Goal: Contribute content: Add original content to the website for others to see

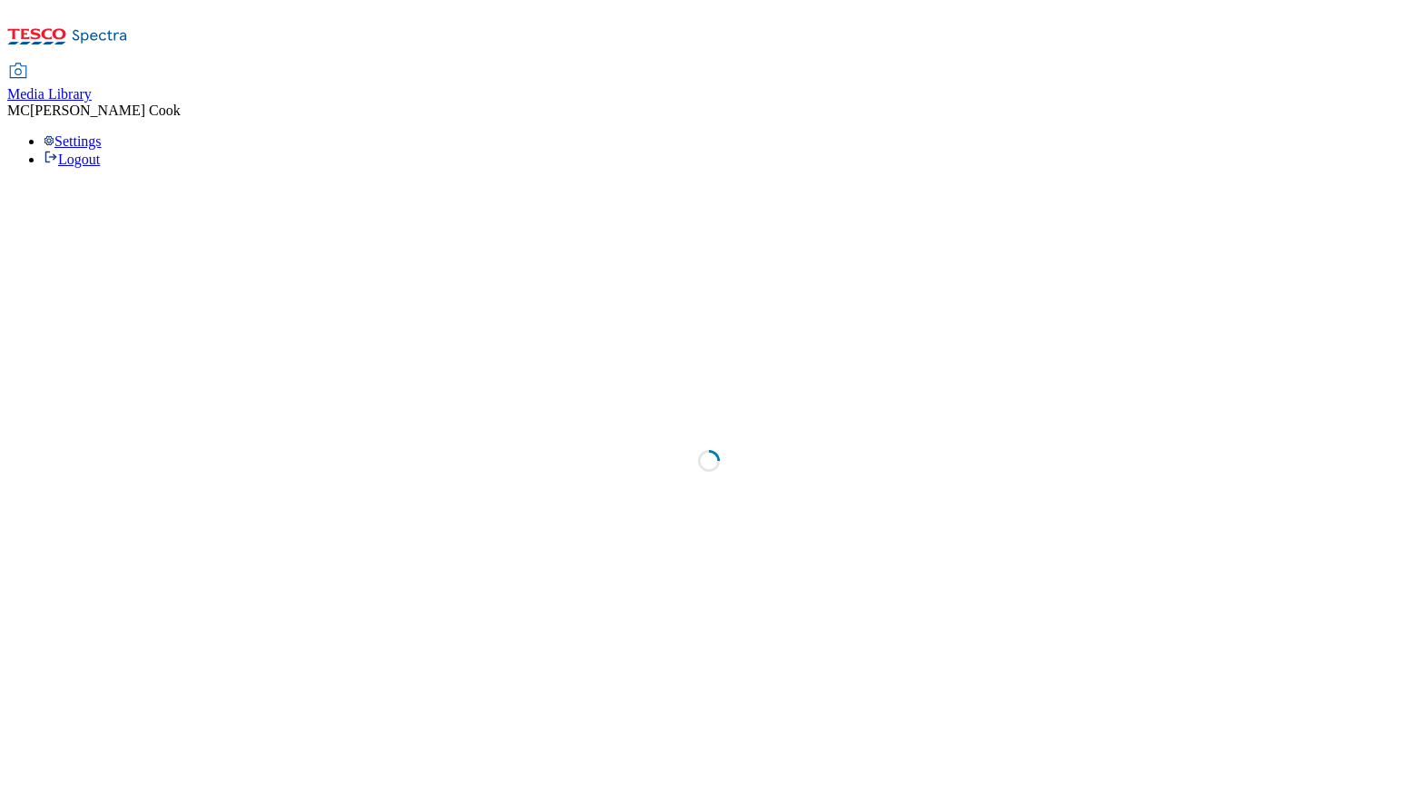
select select "flare-homepage"
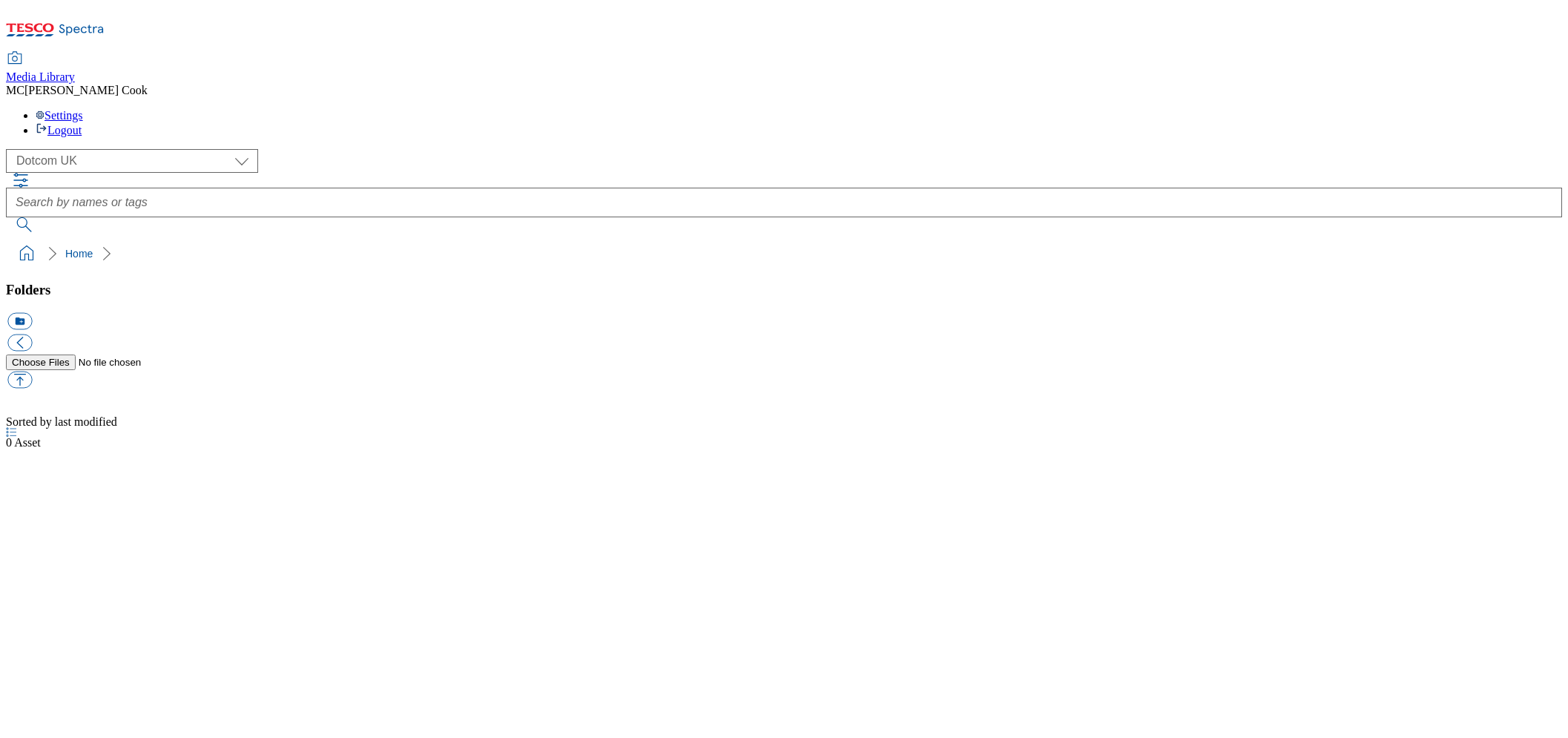
click at [101, 19] on icon at bounding box center [55, 34] width 99 height 31
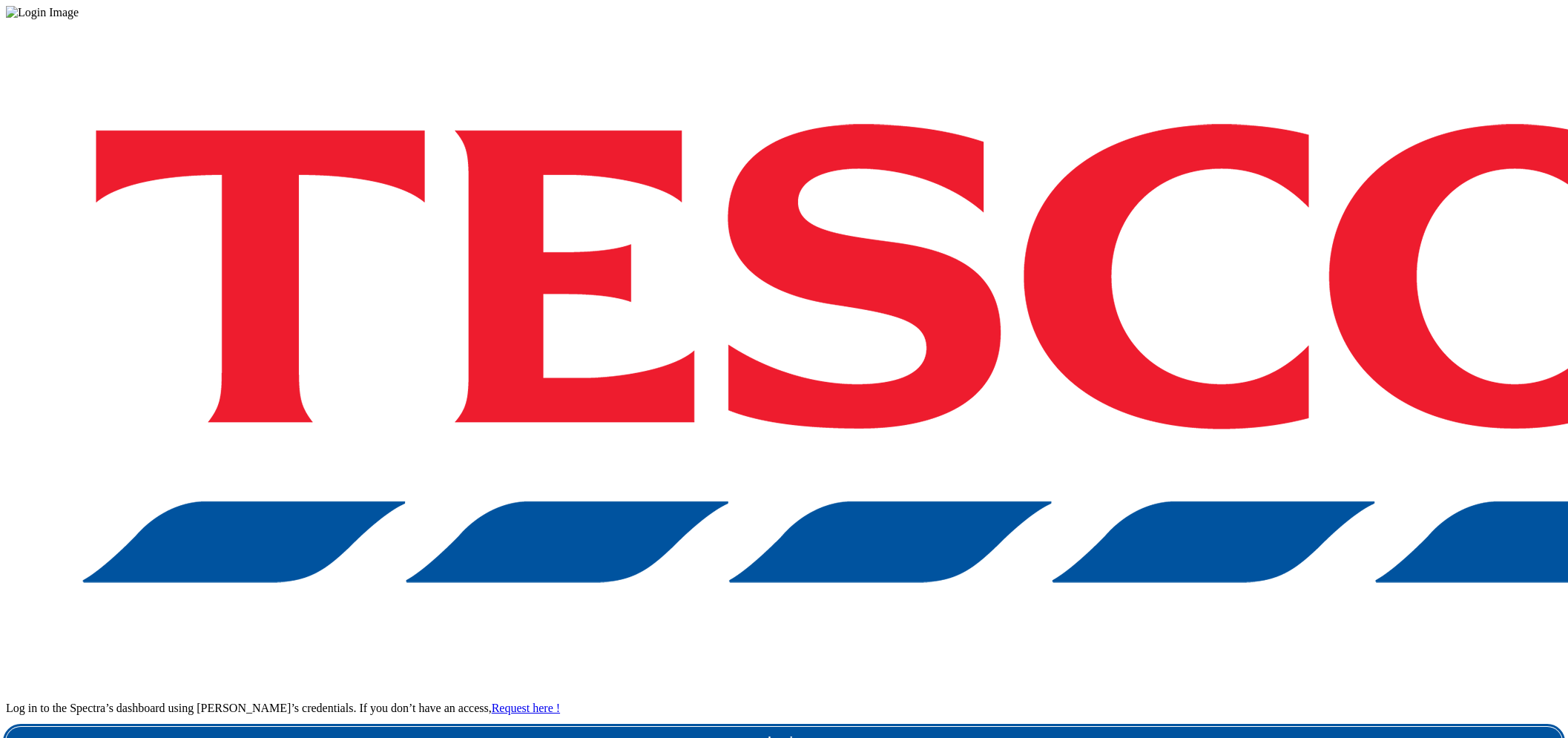
click at [1191, 727] on link "Login" at bounding box center [784, 741] width 1556 height 29
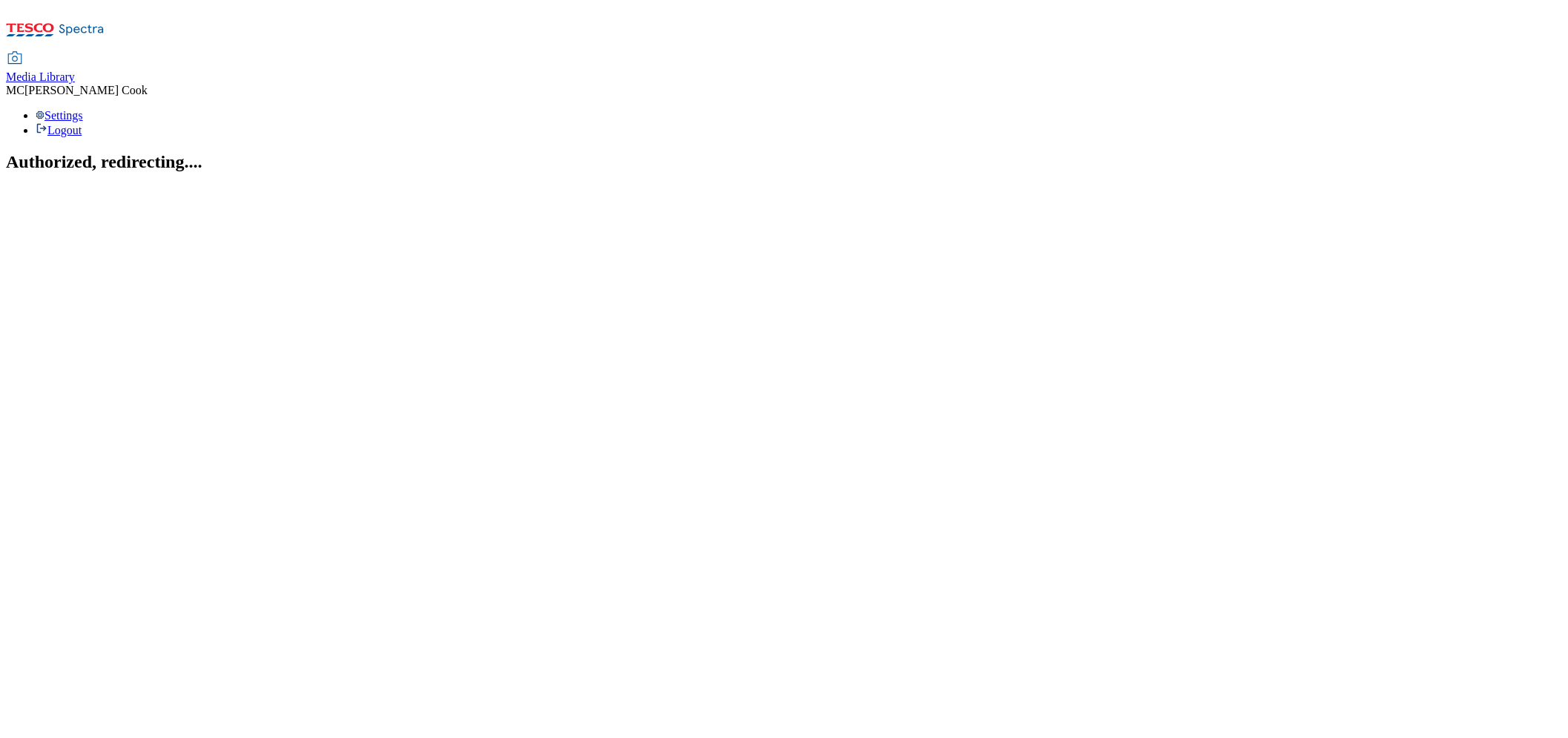
click at [75, 70] on span "Media Library" at bounding box center [40, 76] width 69 height 12
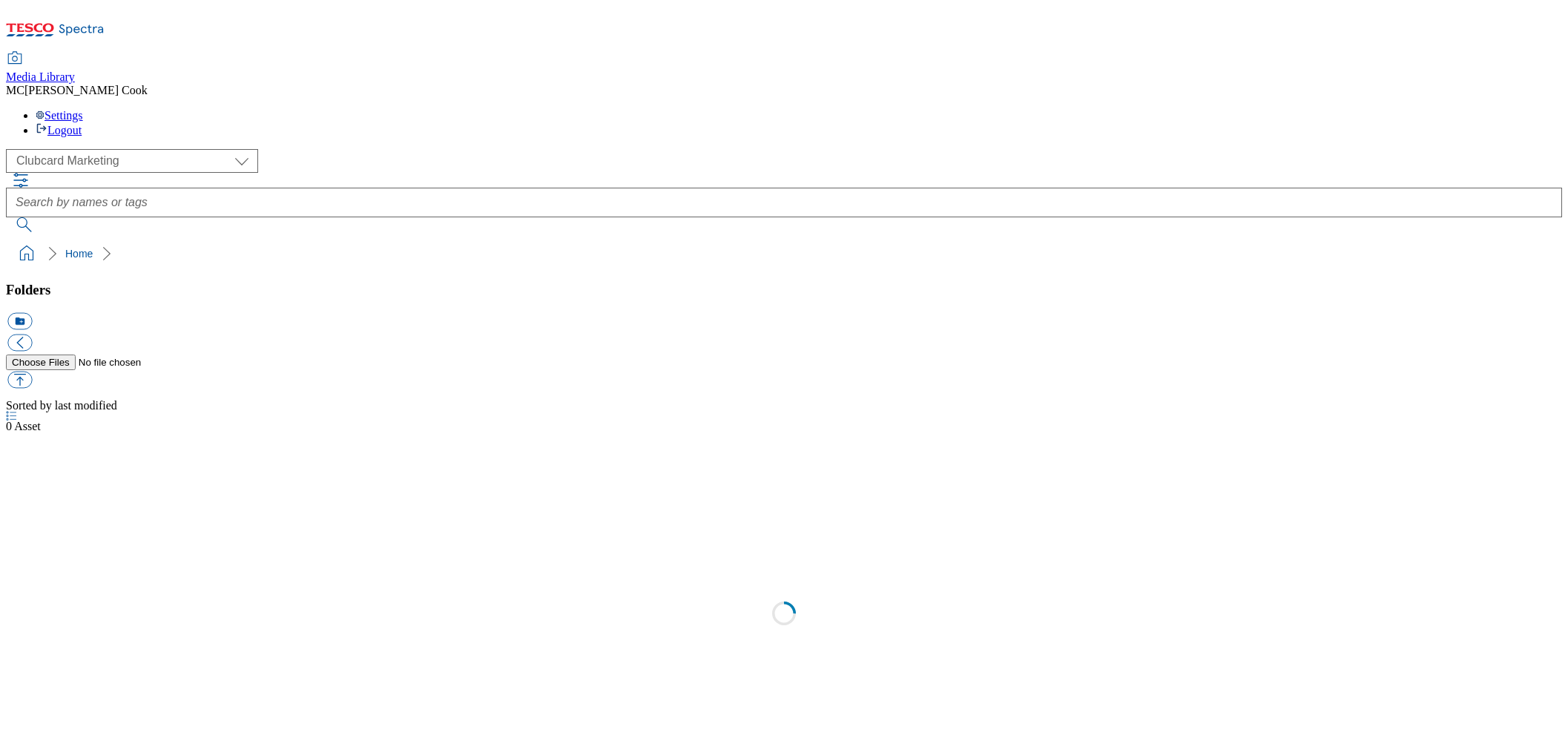
scroll to position [1, 0]
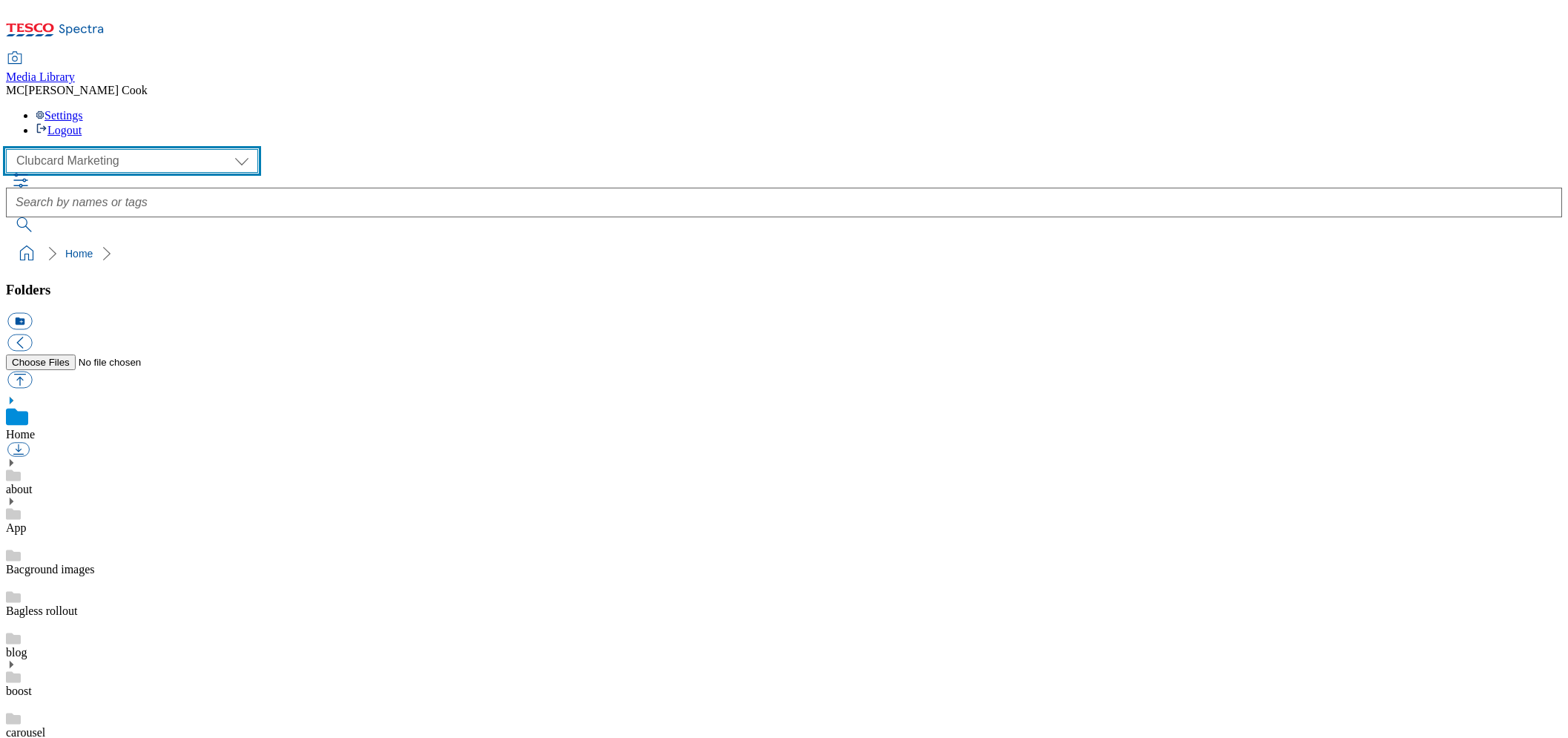
click at [92, 149] on select "Clubcard Marketing Dotcom UK Emails GHS Marketing UK GHS Product UK GHS ROI" at bounding box center [132, 160] width 252 height 24
click at [11, 149] on select "Clubcard Marketing Dotcom UK Emails GHS Marketing UK GHS Product UK GHS ROI" at bounding box center [132, 160] width 252 height 24
click at [109, 149] on select "Clubcard Marketing Dotcom UK Emails GHS Marketing UK GHS Product UK GHS ROI" at bounding box center [132, 160] width 252 height 24
select select "flare-ghs-roi"
click at [11, 149] on select "Clubcard Marketing Dotcom UK Emails GHS Marketing UK GHS Product UK GHS ROI" at bounding box center [132, 160] width 252 height 24
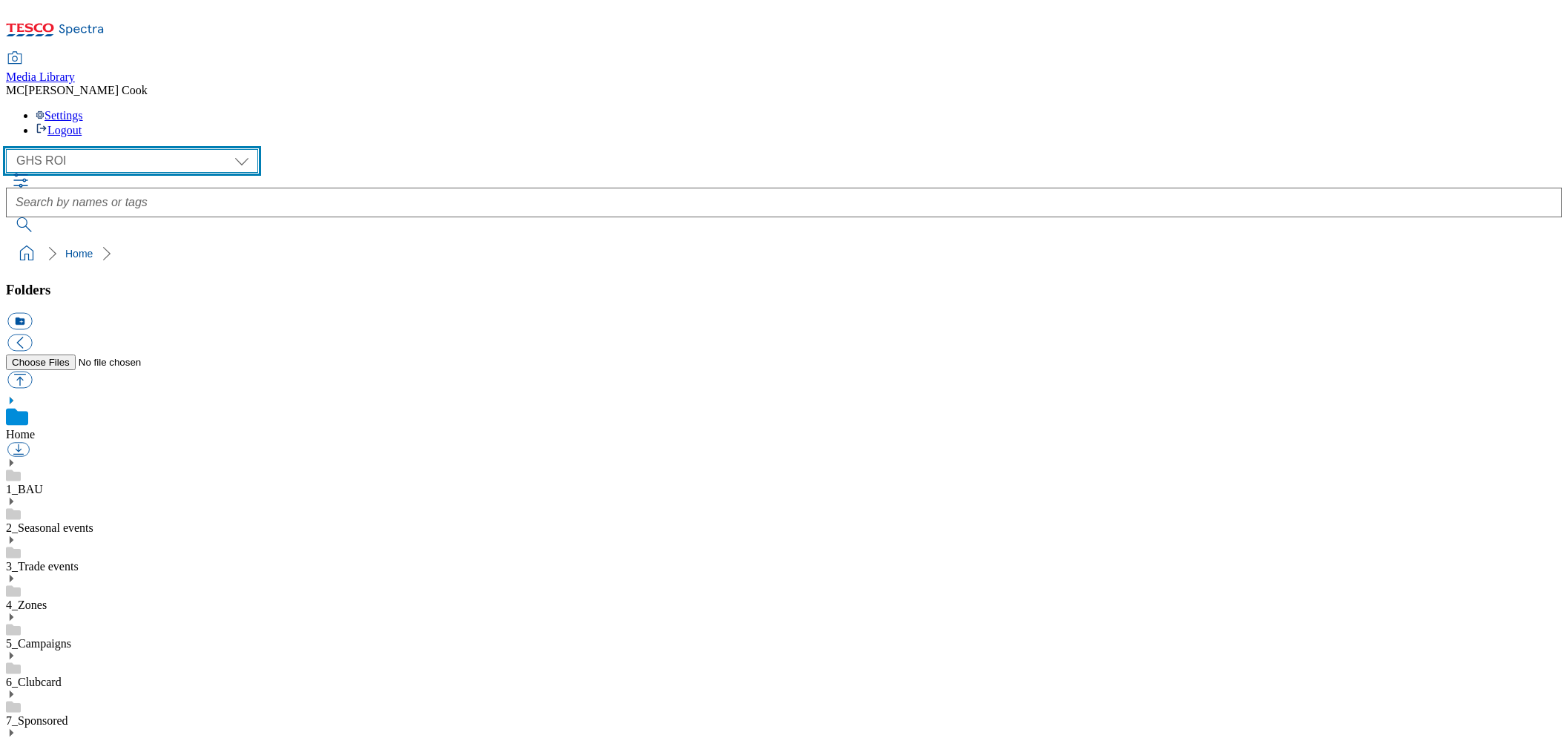
scroll to position [775, 0]
click at [47, 598] on link "4_Zones" at bounding box center [26, 604] width 41 height 12
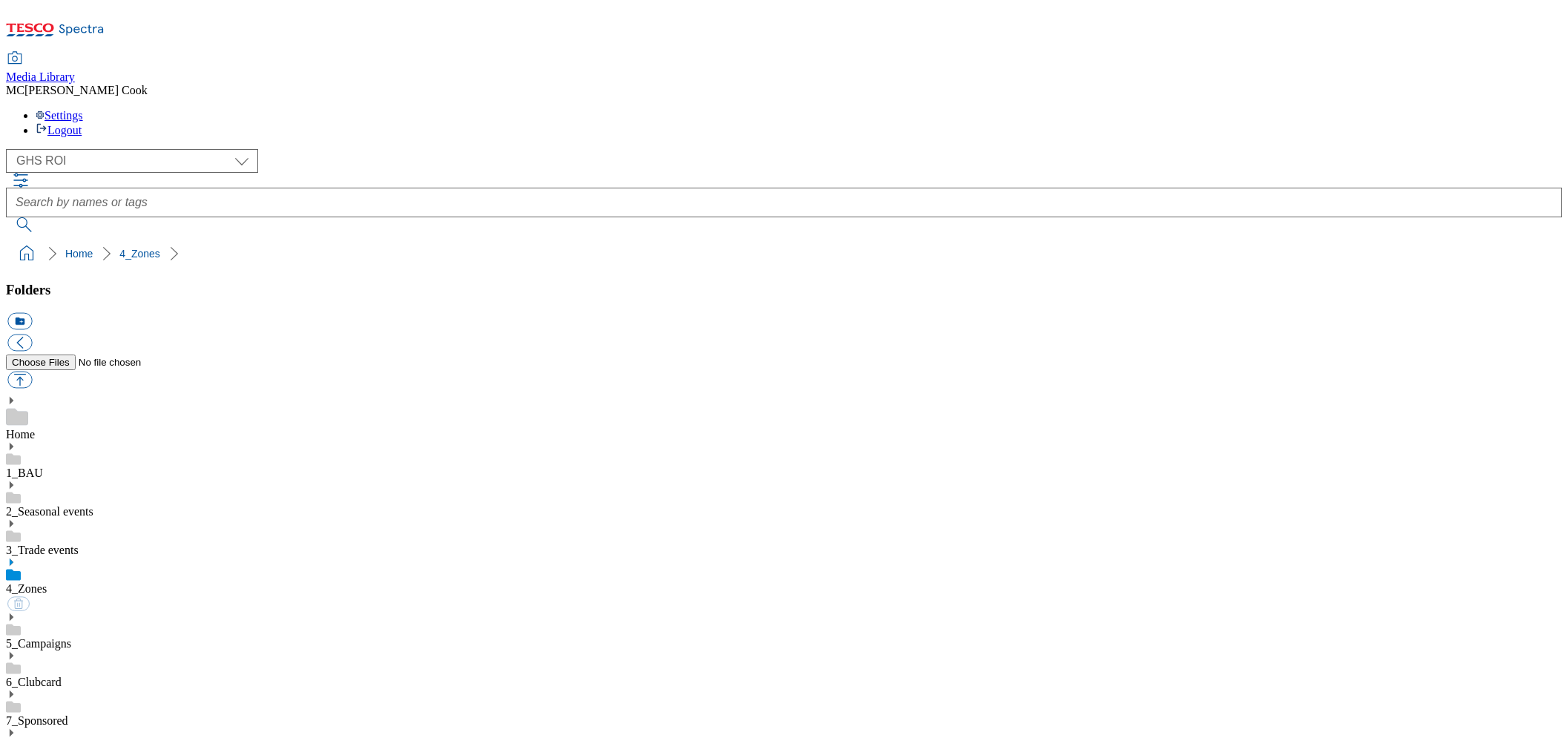
scroll to position [775, 0]
click at [13, 558] on use at bounding box center [11, 561] width 4 height 7
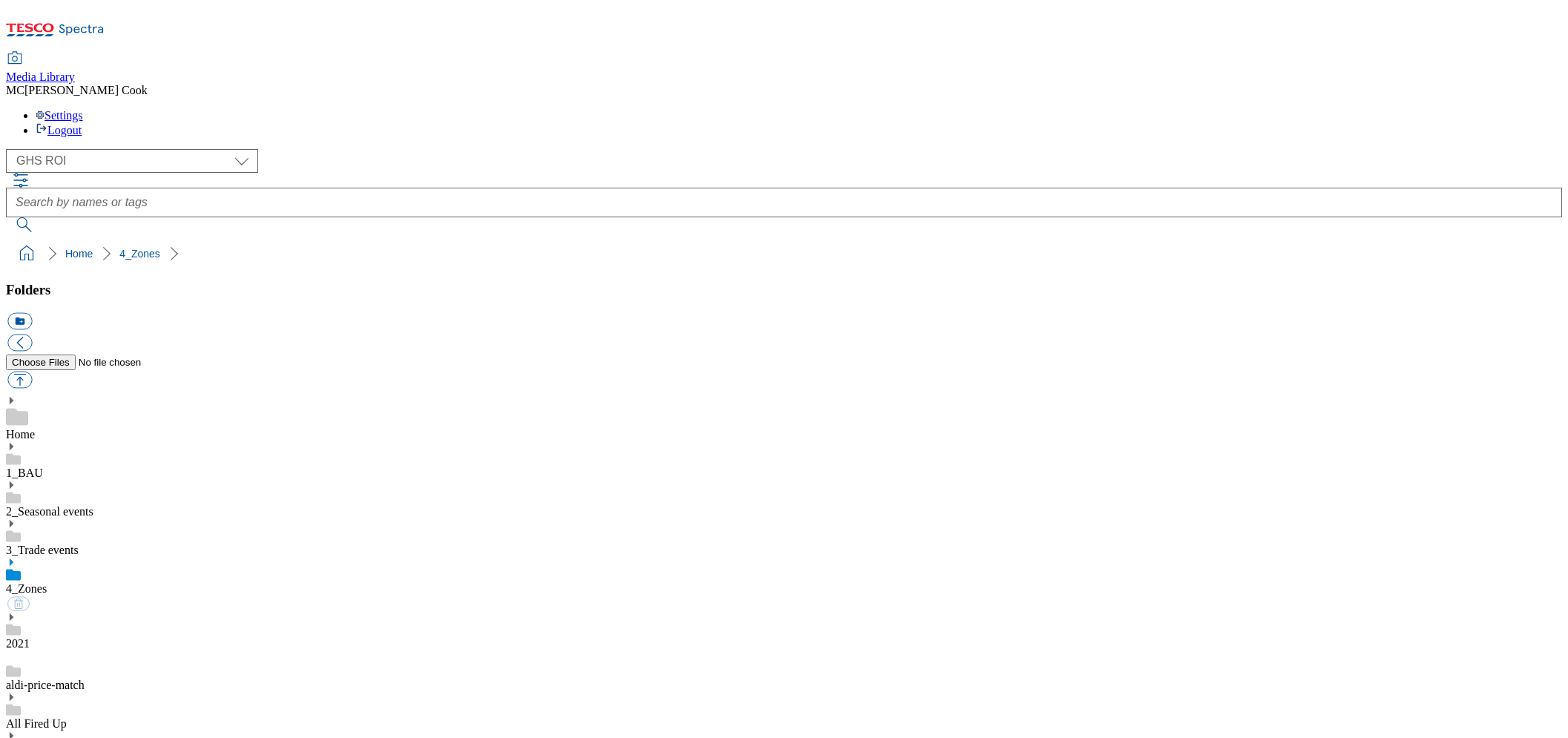
scroll to position [692, 0]
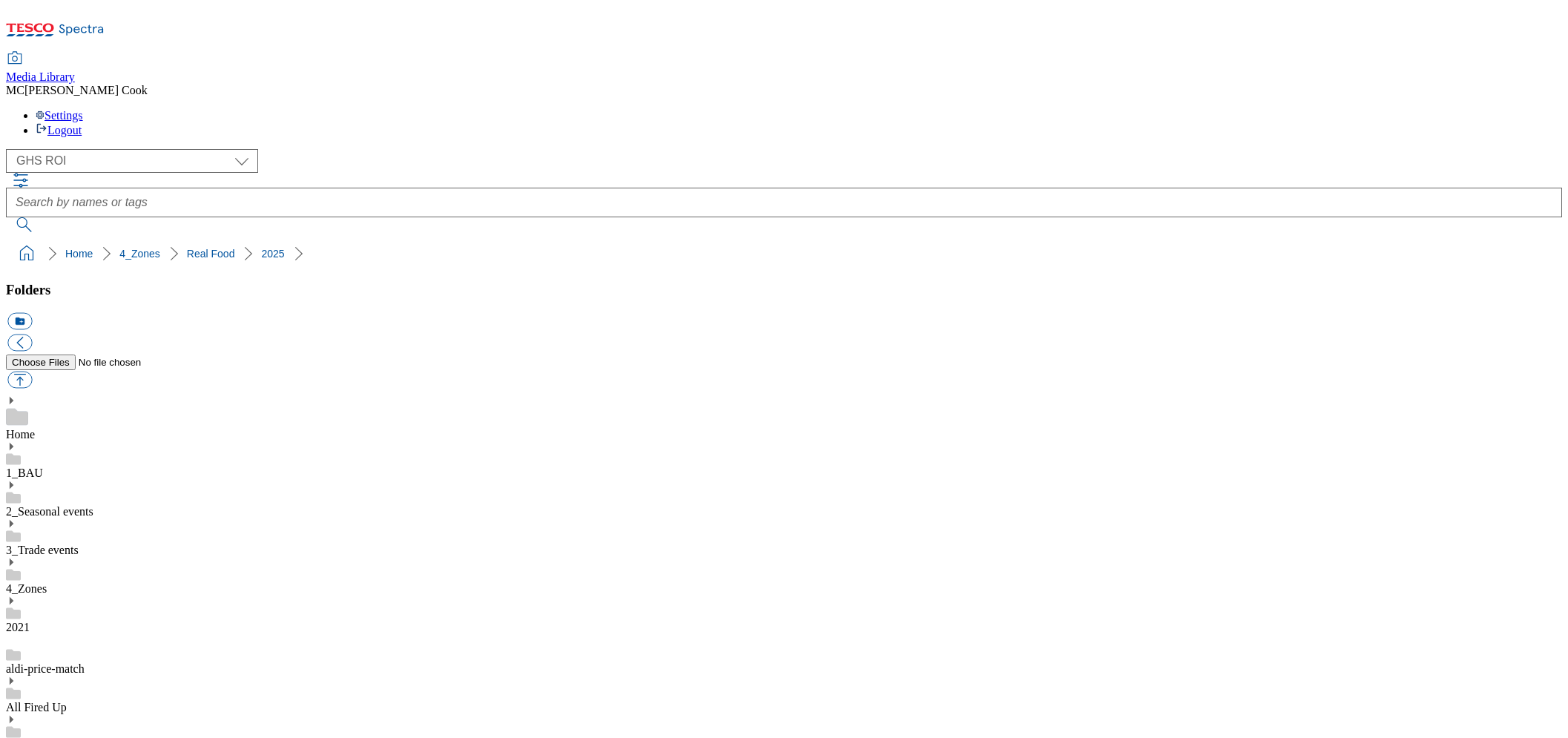
click at [32, 313] on button "icon_new_folder" at bounding box center [20, 321] width 25 height 17
type input "2531"
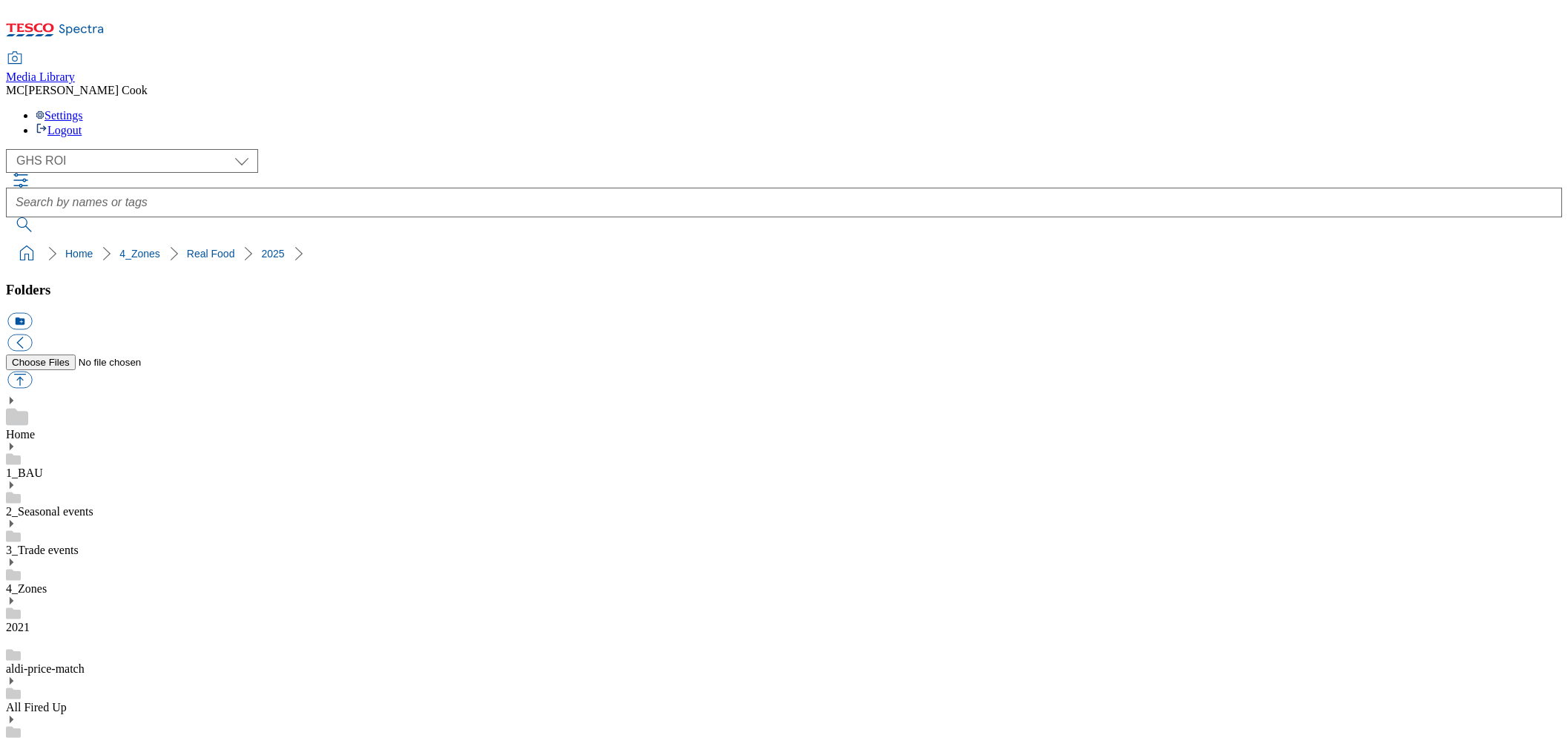
click at [32, 372] on button "button" at bounding box center [20, 380] width 25 height 17
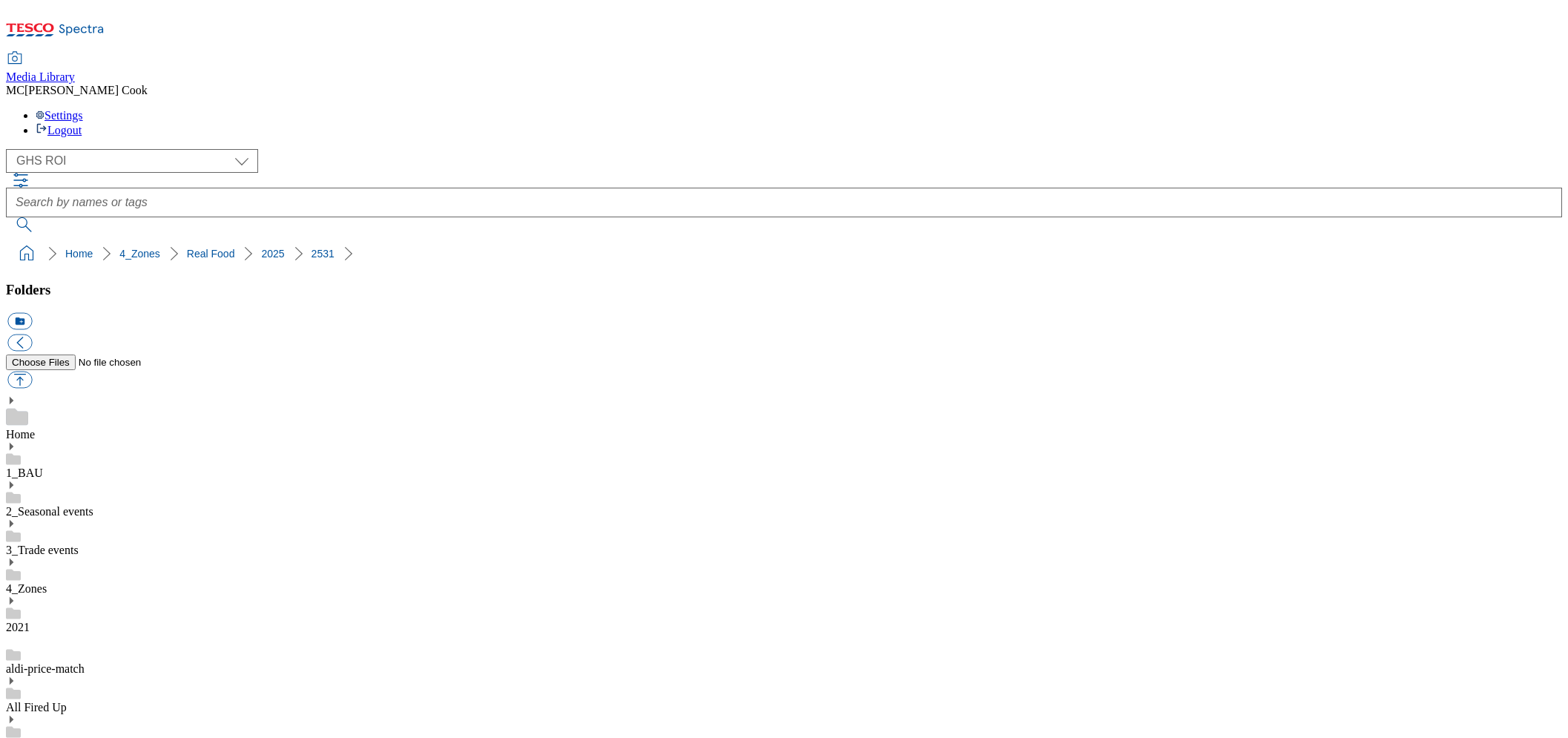
type input "C:\fakepath\2531-GHS-ROI-BL-thumb-Brie.jpg"
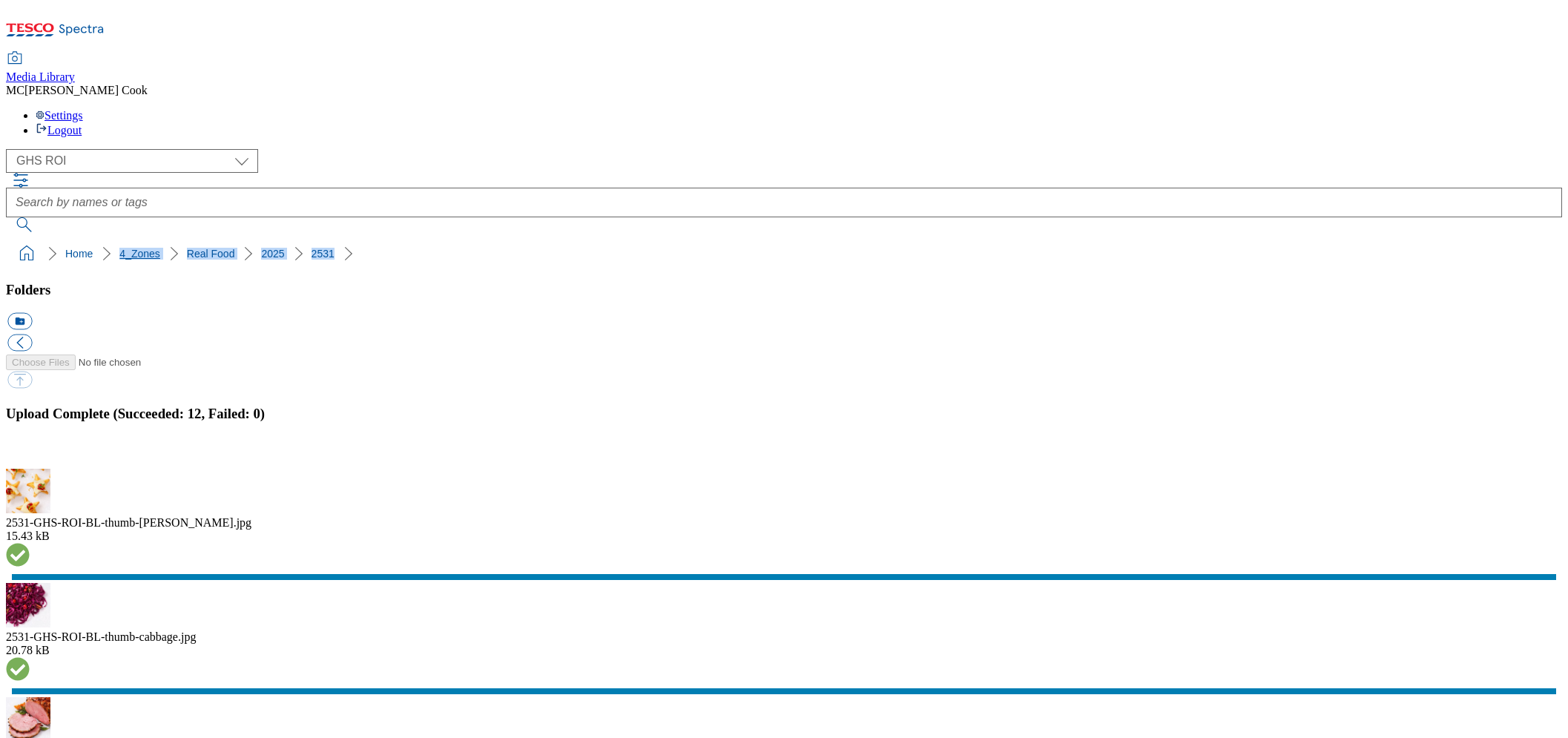
drag, startPoint x: 342, startPoint y: 145, endPoint x: 63, endPoint y: 150, distance: 279.0
click at [63, 239] on ol "Home 4_Zones Real Food 2025 2531" at bounding box center [788, 253] width 1547 height 28
copy ol "4_Zones Real Food 2025 2531"
click at [29, 454] on button "button" at bounding box center [18, 460] width 22 height 14
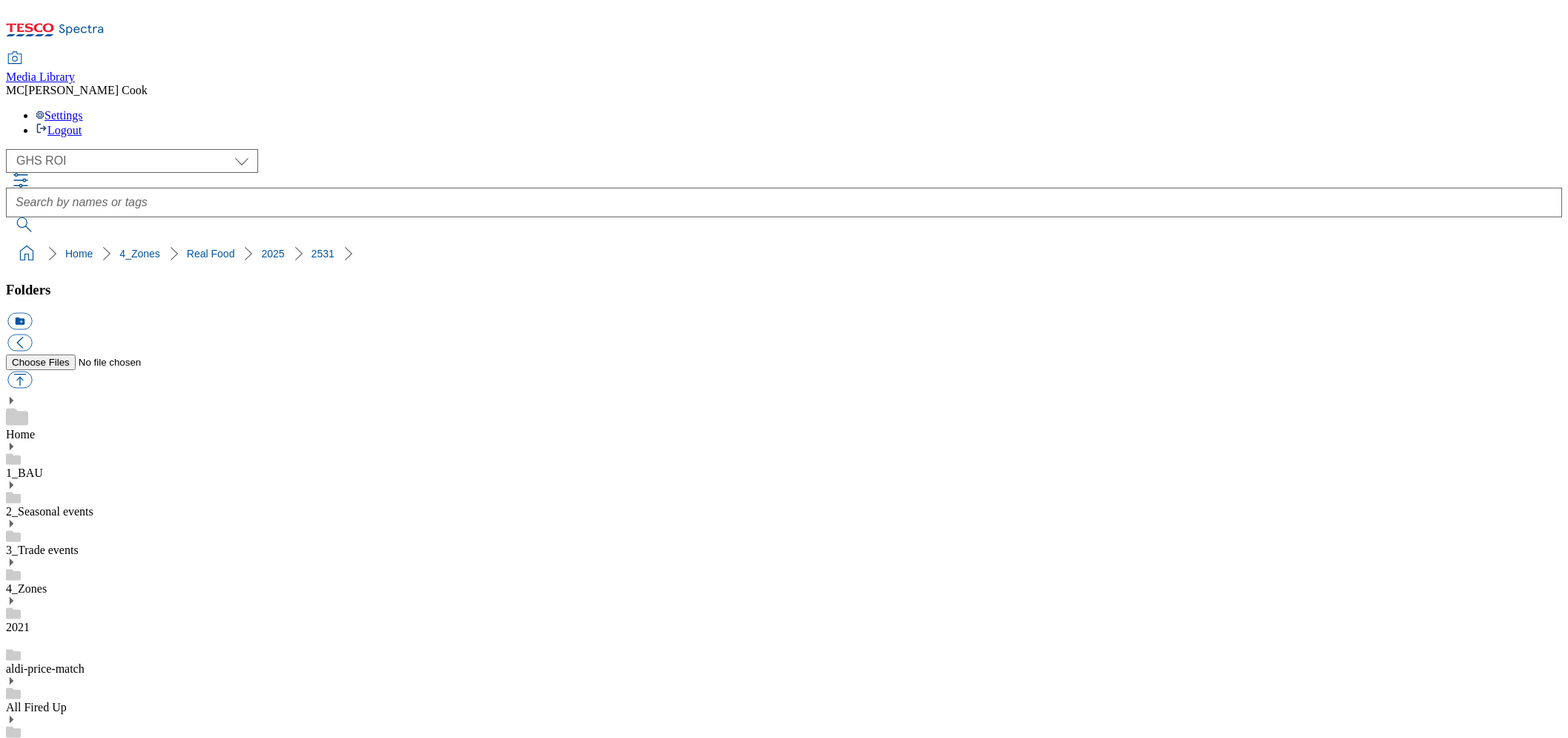
click at [104, 19] on icon at bounding box center [55, 34] width 99 height 31
click at [147, 149] on select "Clubcard Marketing Dotcom UK Emails GHS Marketing UK GHS Product UK GHS ROI" at bounding box center [132, 160] width 252 height 24
select select "flare-homepage"
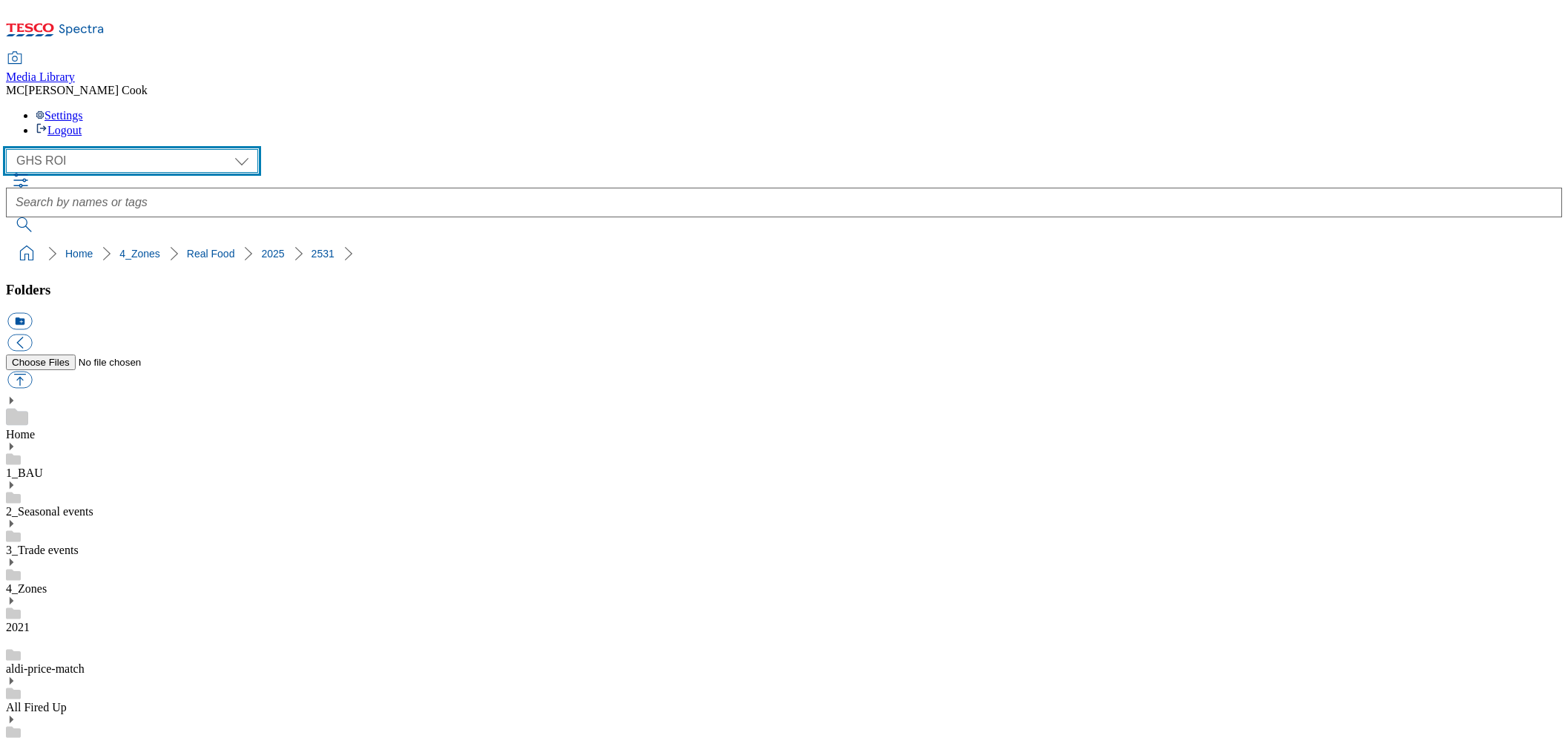
click at [11, 149] on select "Clubcard Marketing Dotcom UK Emails GHS Marketing UK GHS Product UK GHS ROI" at bounding box center [132, 160] width 252 height 24
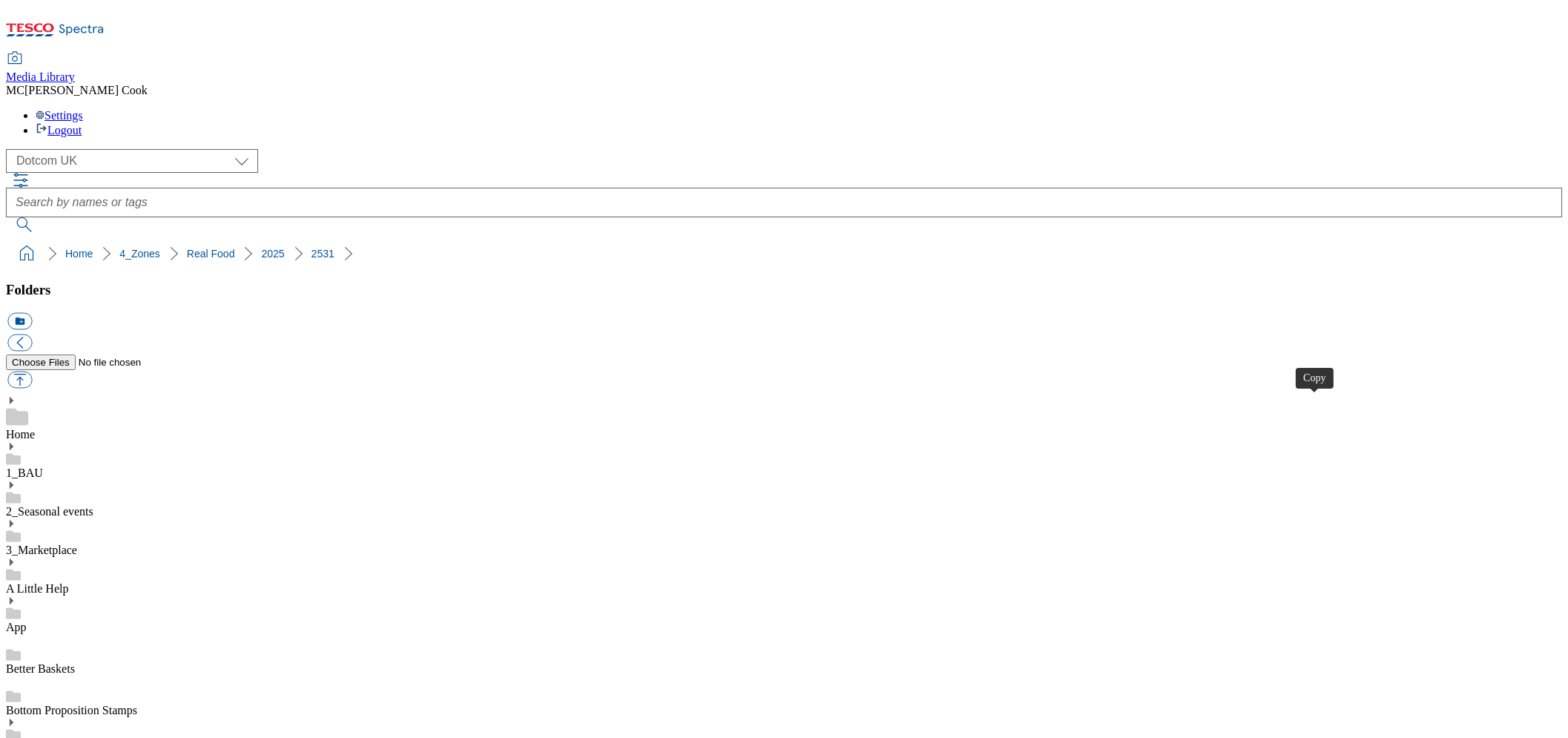
click at [103, 21] on icon at bounding box center [55, 34] width 99 height 31
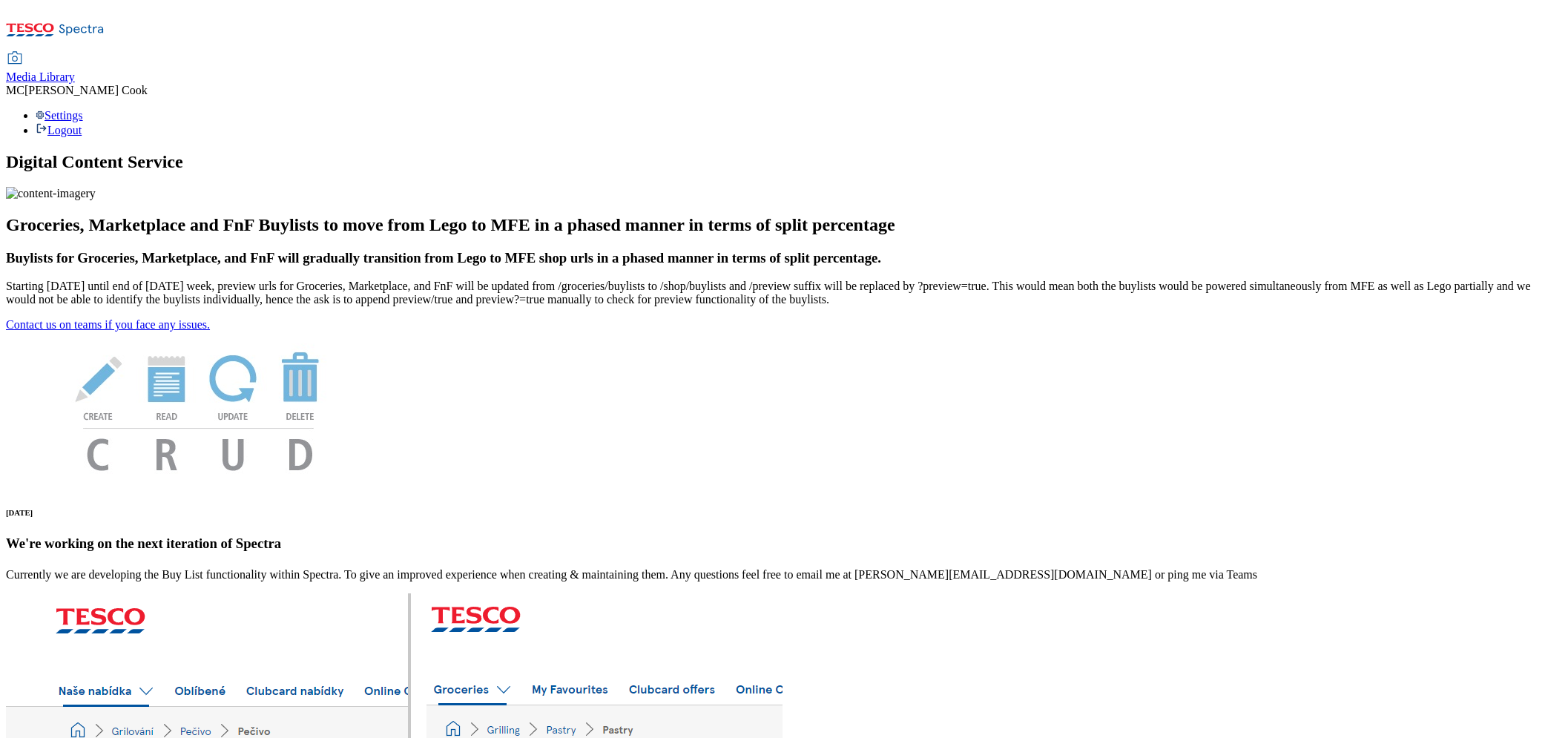
click at [75, 70] on span "Media Library" at bounding box center [40, 76] width 69 height 12
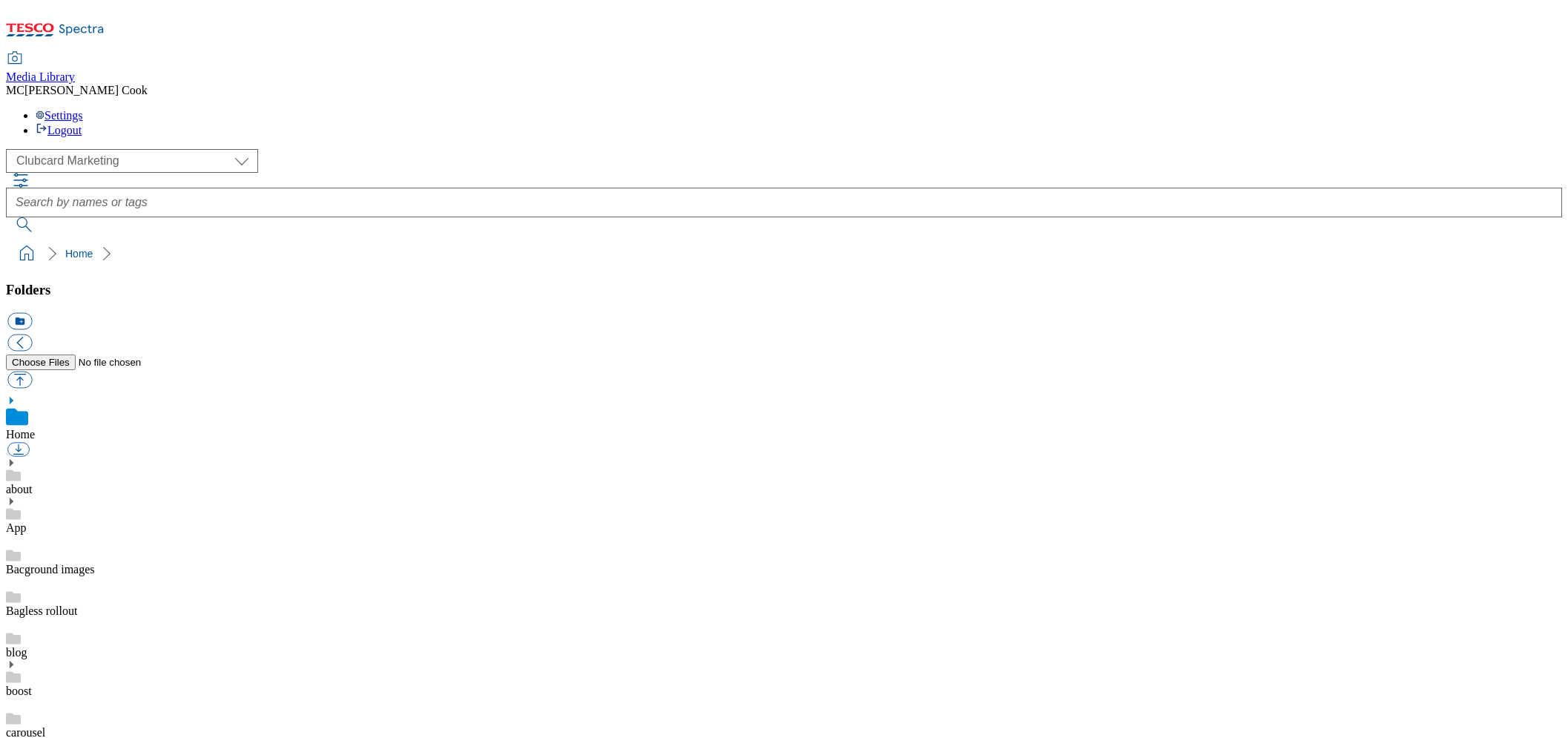
scroll to position [1, 0]
click at [71, 149] on select "Clubcard Marketing Dotcom UK Emails GHS Marketing UK GHS Product UK GHS ROI" at bounding box center [132, 160] width 252 height 24
select select "flare-ghs-mktg"
click at [11, 149] on select "Clubcard Marketing Dotcom UK Emails GHS Marketing UK GHS Product UK GHS ROI" at bounding box center [132, 160] width 252 height 24
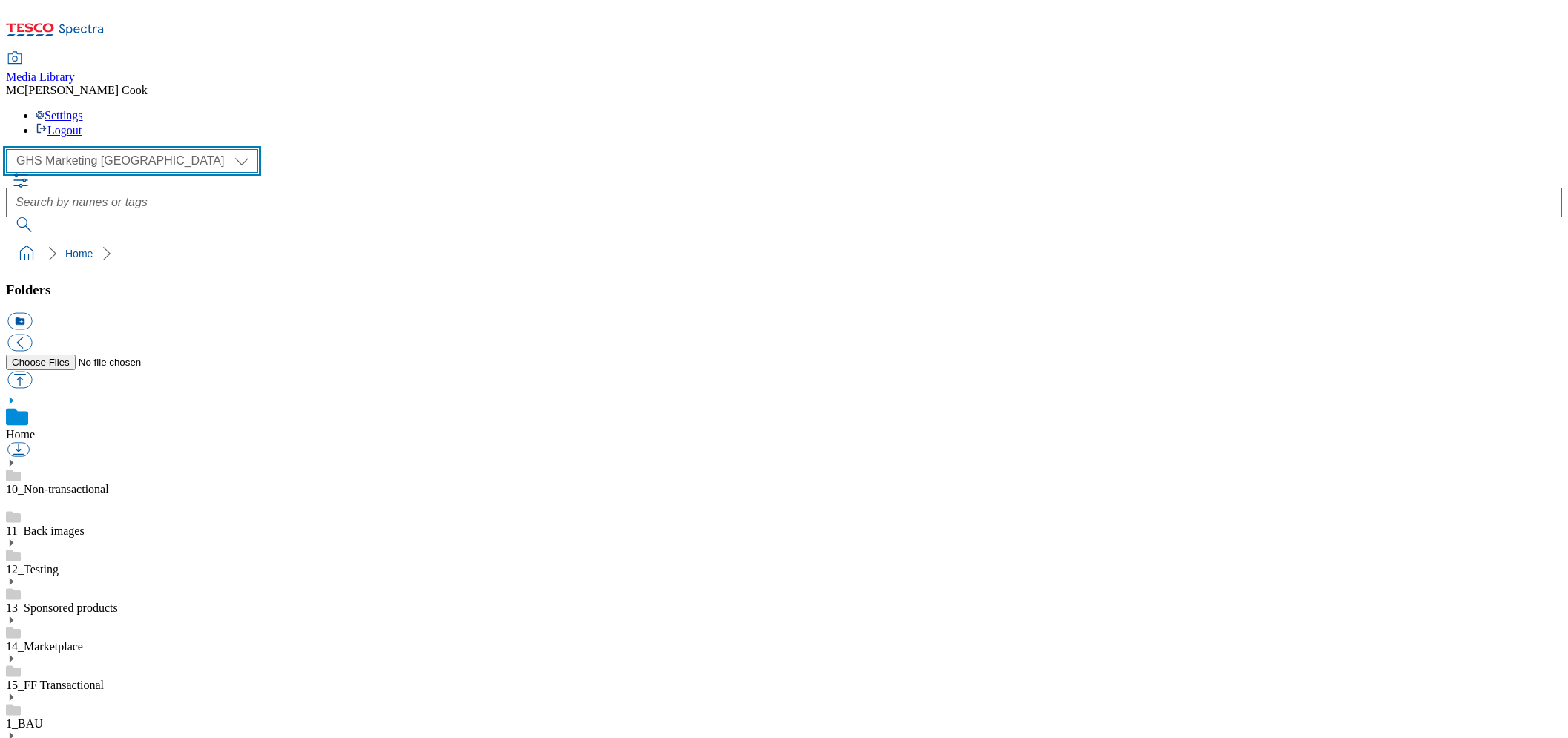
scroll to position [60, 0]
click at [83, 640] on link "14_Marketplace" at bounding box center [44, 646] width 77 height 12
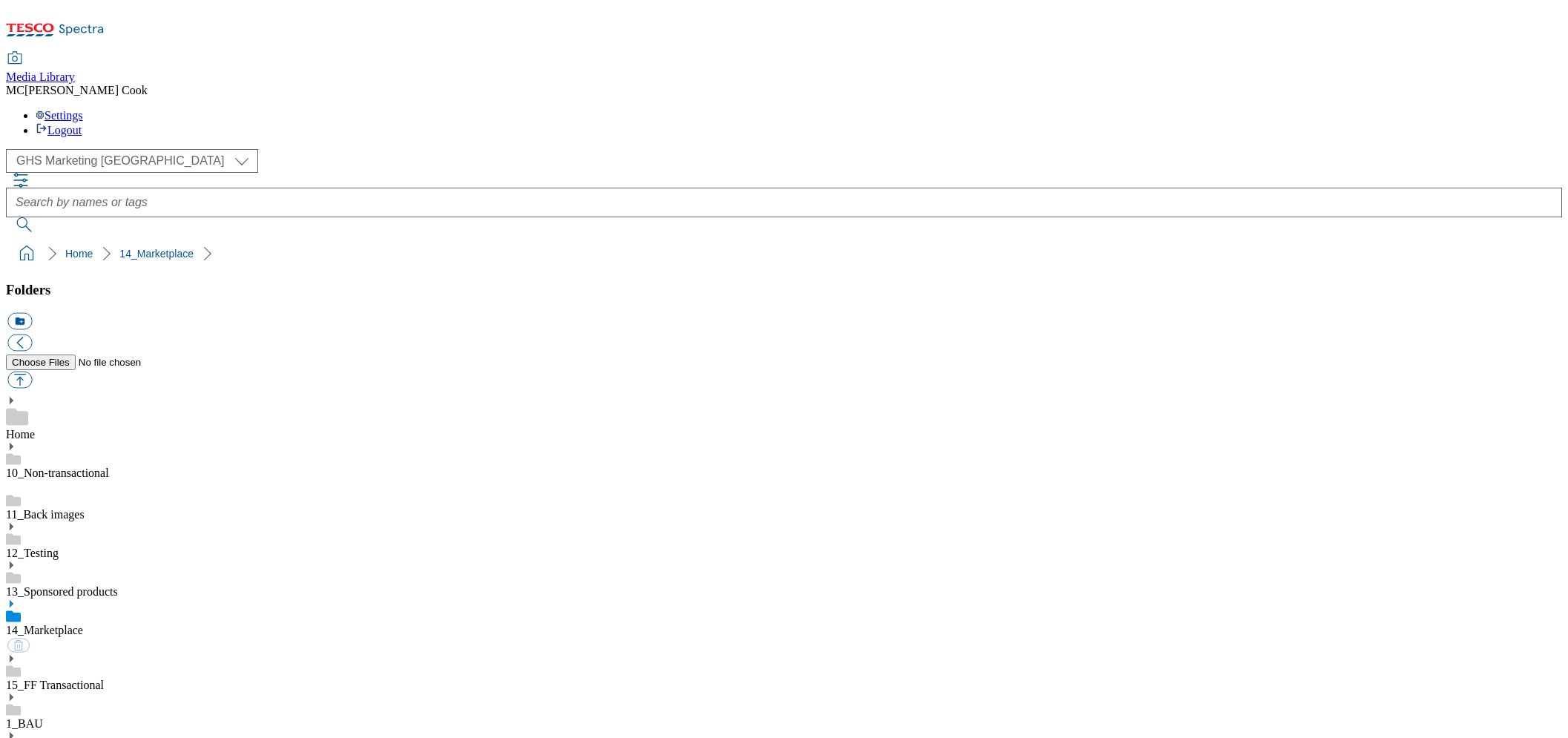
click at [16, 598] on icon at bounding box center [11, 603] width 11 height 11
drag, startPoint x: 105, startPoint y: 445, endPoint x: 55, endPoint y: 442, distance: 50.1
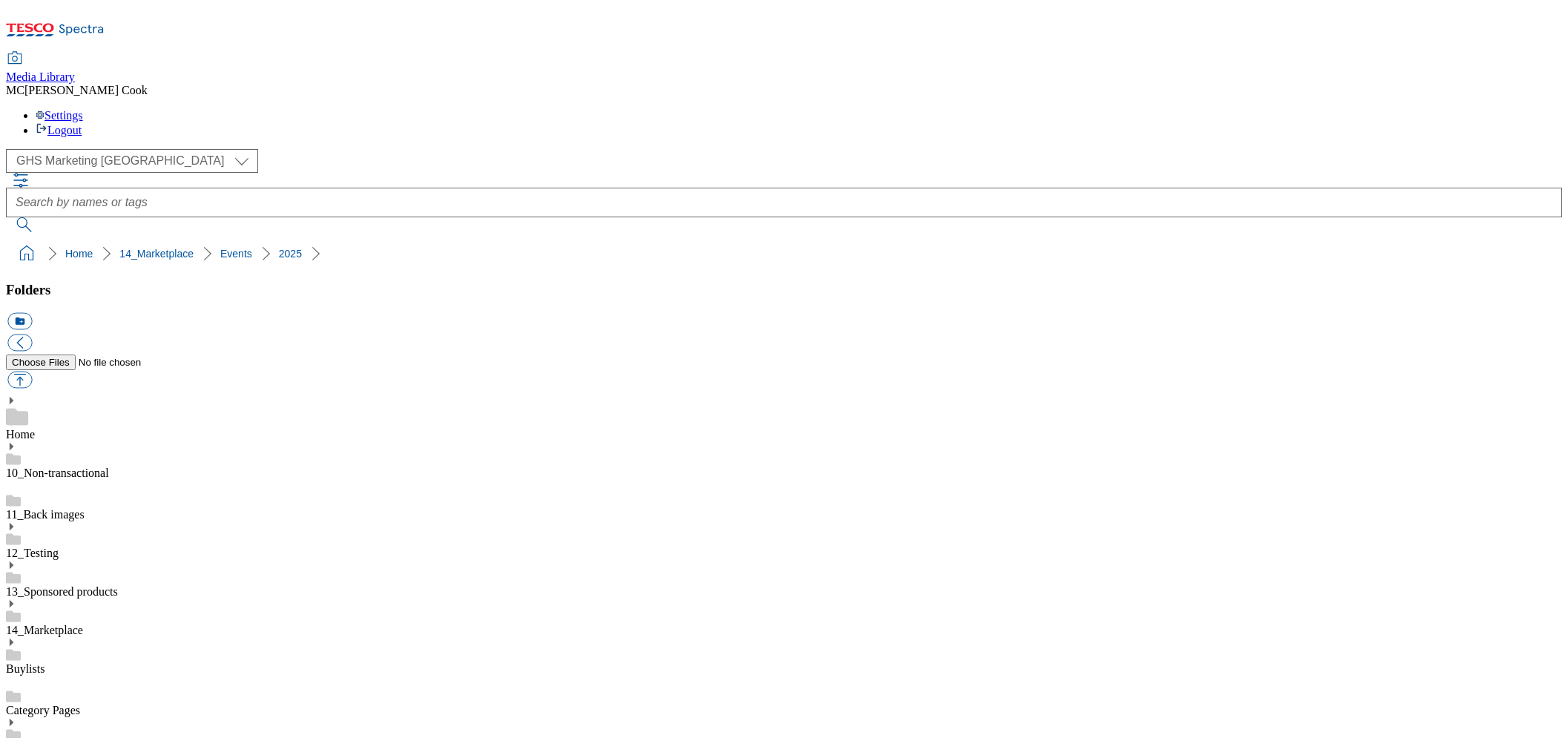
click at [32, 313] on button "icon_new_folder" at bounding box center [20, 321] width 25 height 17
type input "Autumn"
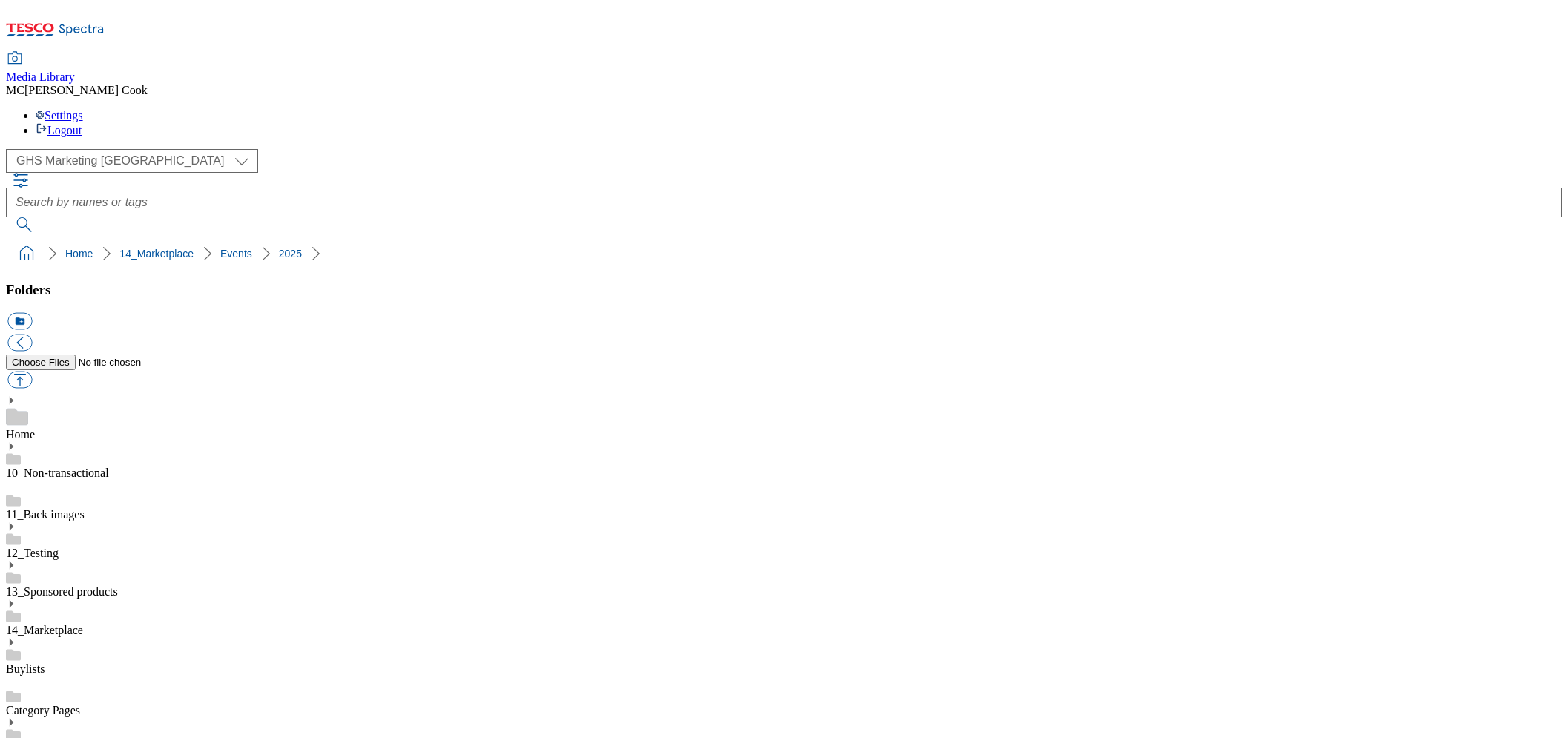
drag, startPoint x: 347, startPoint y: 150, endPoint x: 64, endPoint y: 145, distance: 283.0
click at [64, 239] on ol "Home 14_Marketplace Events 2025 Autumn" at bounding box center [788, 253] width 1547 height 28
copy ol "14_Marketplace Events 2025 Autumn"
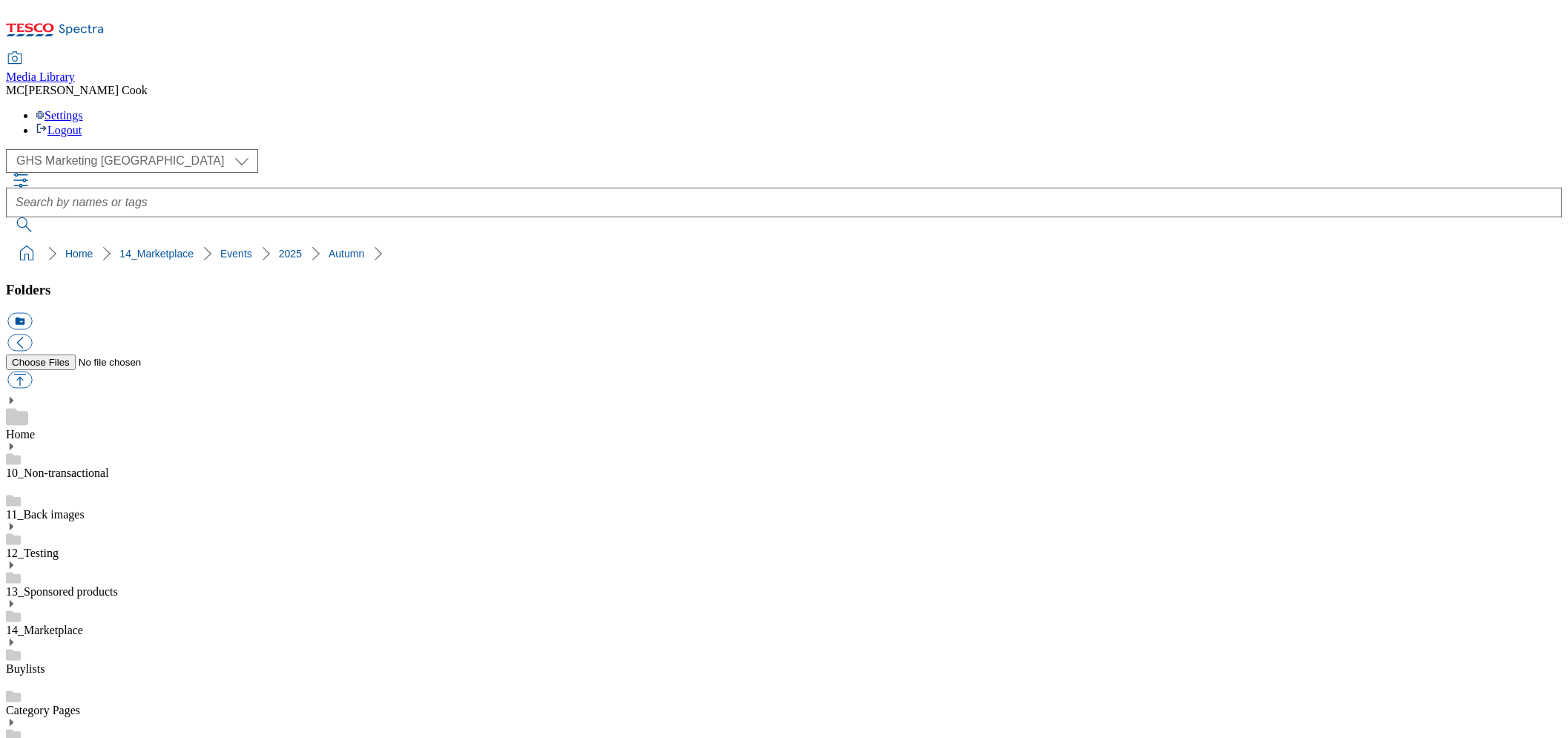
click at [32, 372] on button "button" at bounding box center [20, 380] width 25 height 17
type input "C:\fakepath\2531-MP-DCHP-Small_MP.jpg"
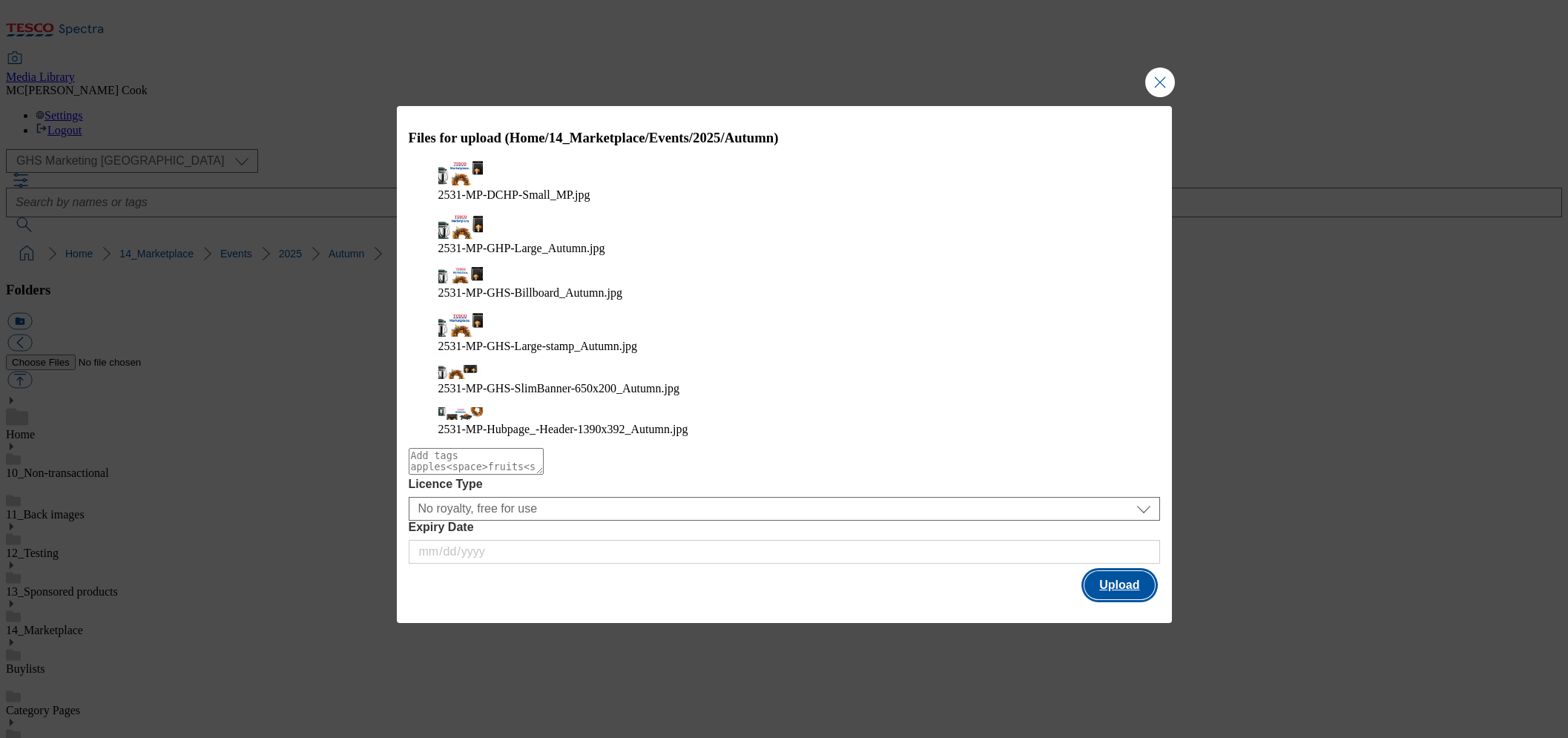
click at [1131, 571] on button "Upload" at bounding box center [1119, 585] width 69 height 28
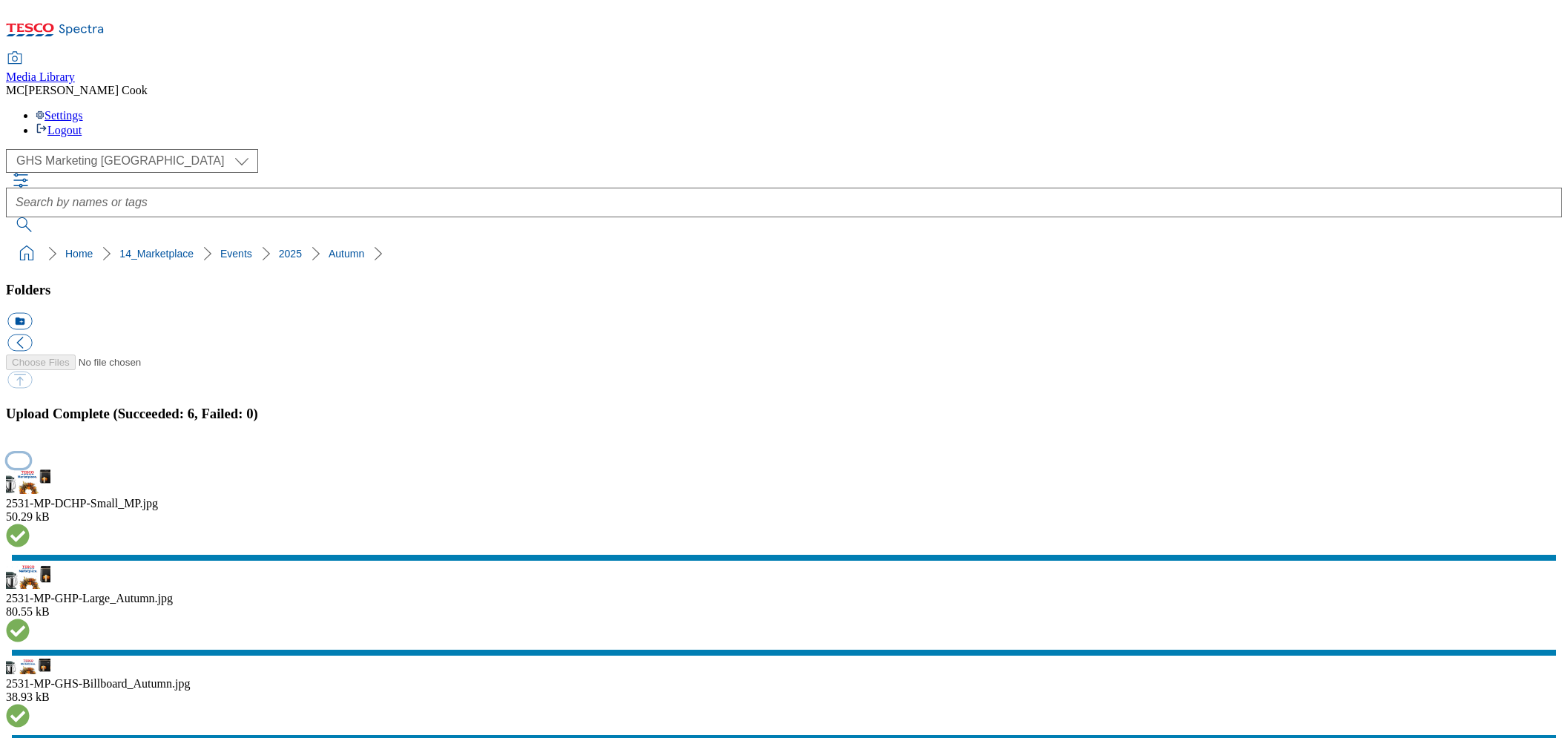
click at [29, 454] on button "button" at bounding box center [18, 460] width 22 height 14
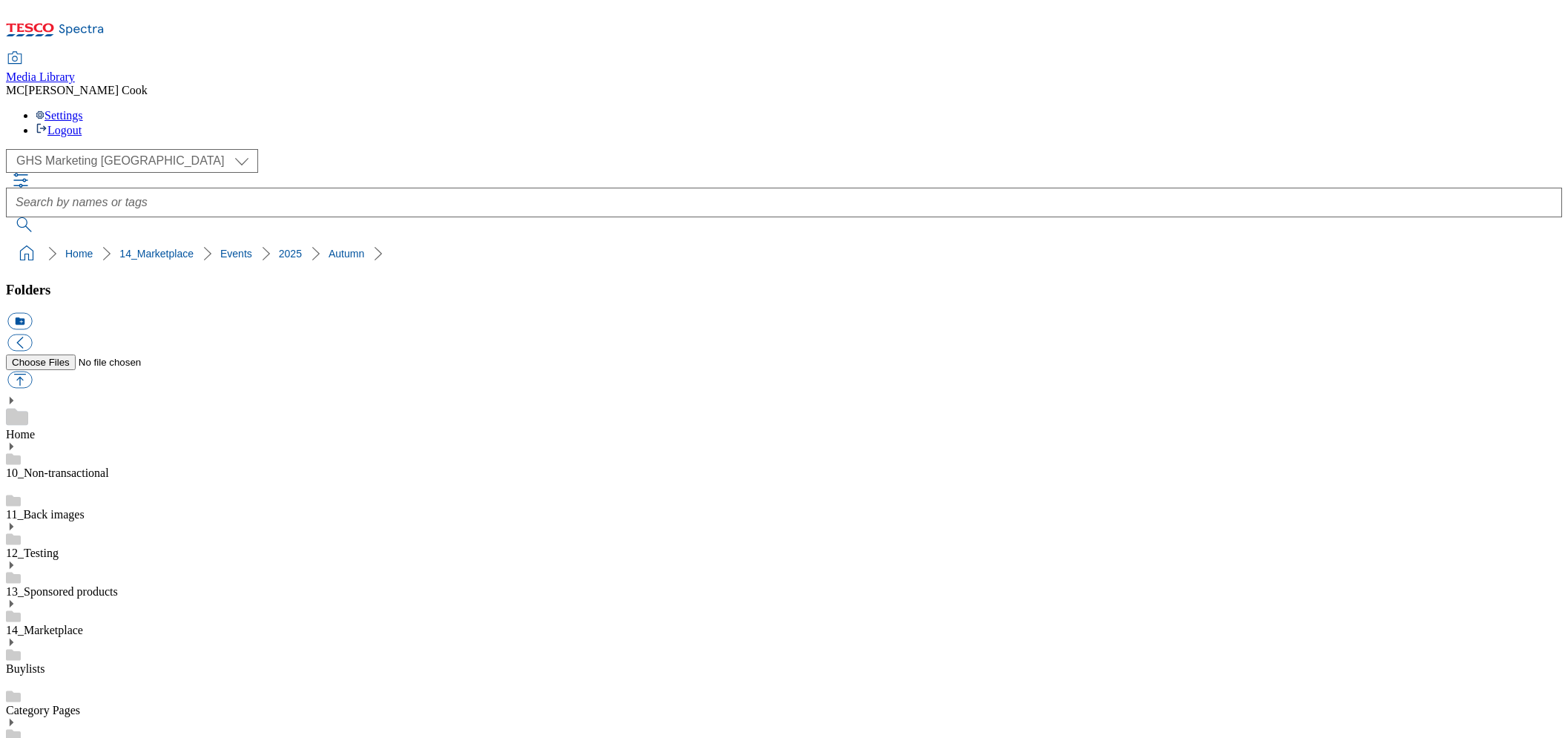
drag, startPoint x: 1319, startPoint y: 405, endPoint x: 1242, endPoint y: 421, distance: 78.6
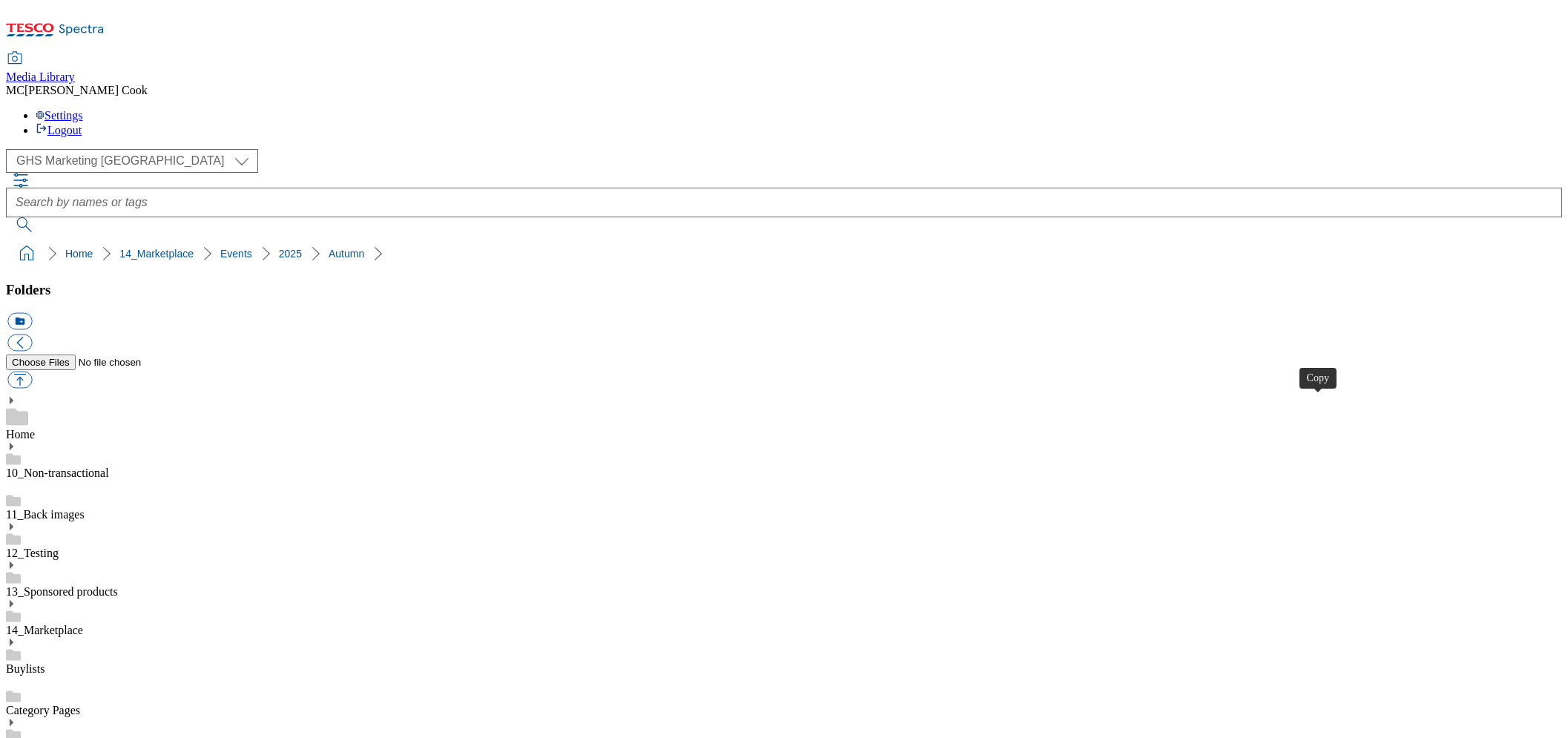
drag, startPoint x: 439, startPoint y: 399, endPoint x: 421, endPoint y: 412, distance: 22.2
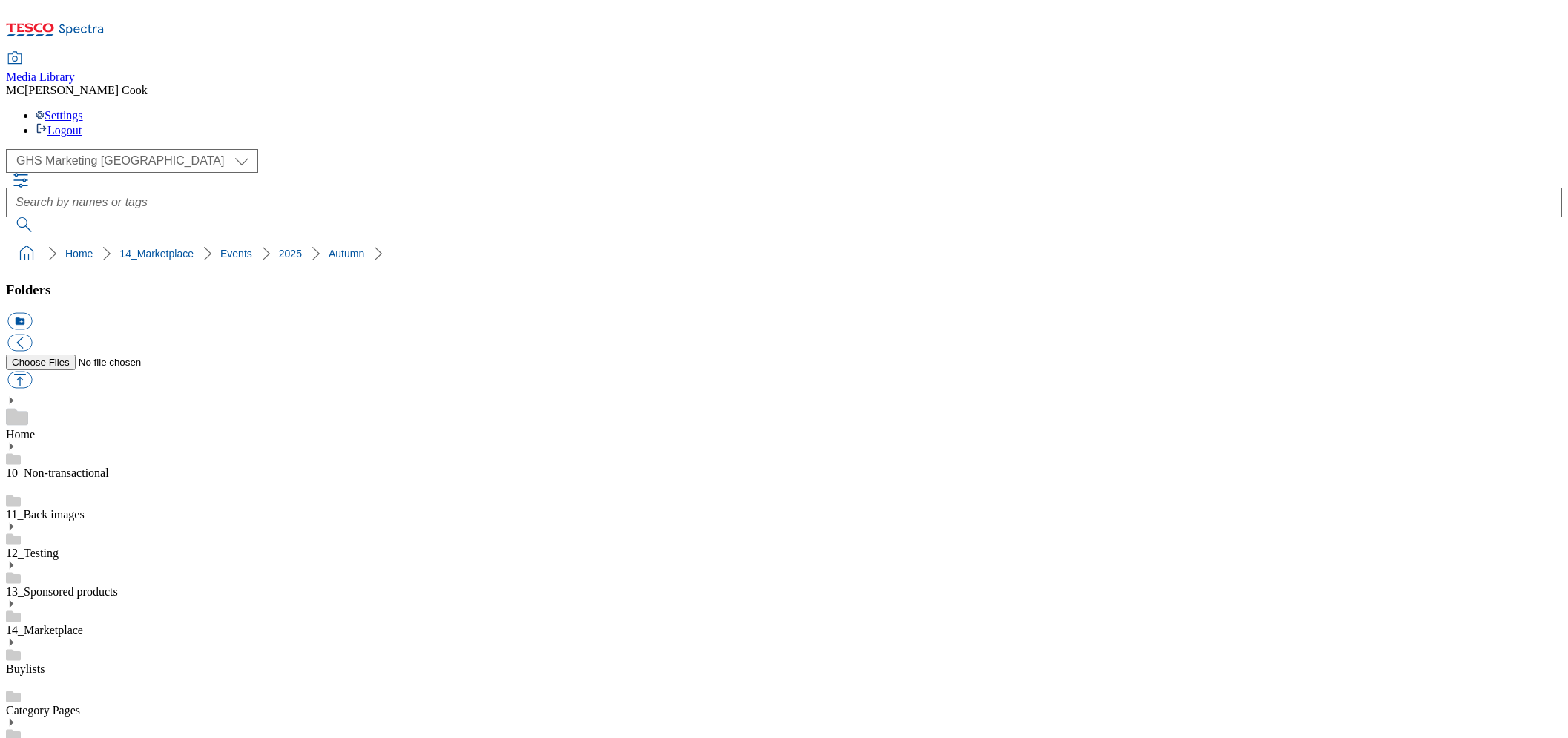
click at [78, 624] on link "14_Marketplace" at bounding box center [44, 629] width 77 height 12
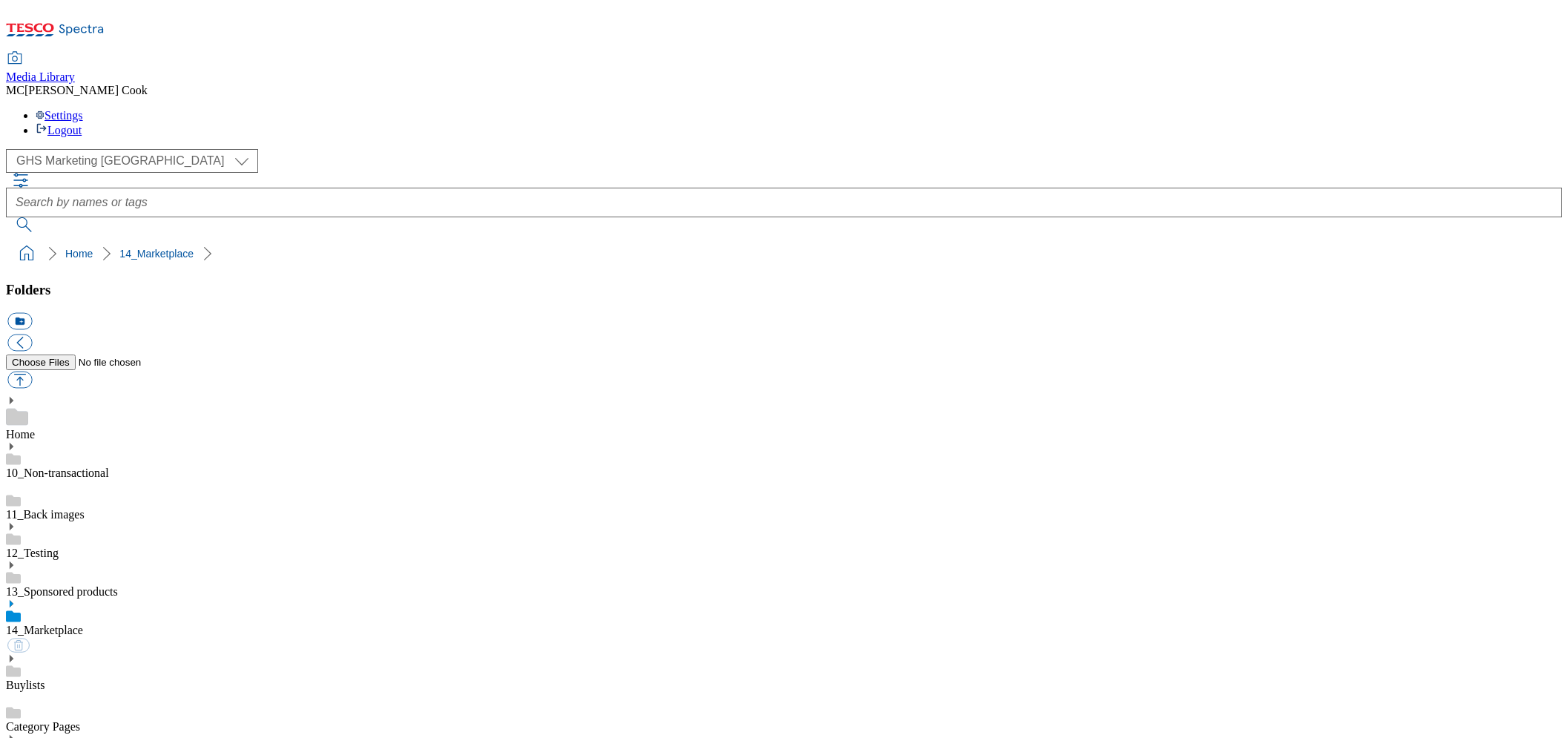
click at [35, 428] on link "Home" at bounding box center [20, 434] width 29 height 12
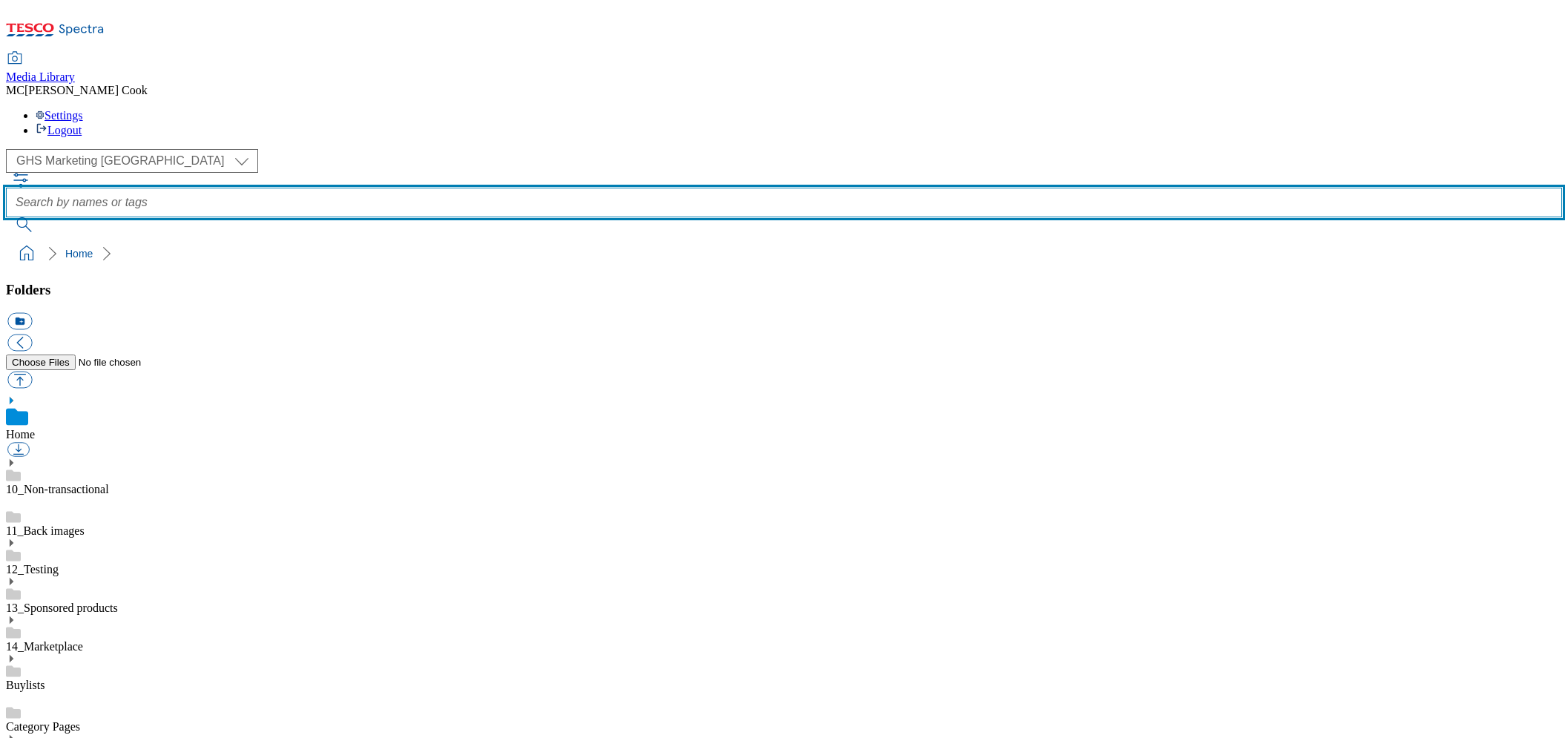
click at [749, 188] on input "text" at bounding box center [784, 203] width 1556 height 29
type input "2530"
click at [6, 217] on button "submit" at bounding box center [25, 225] width 38 height 15
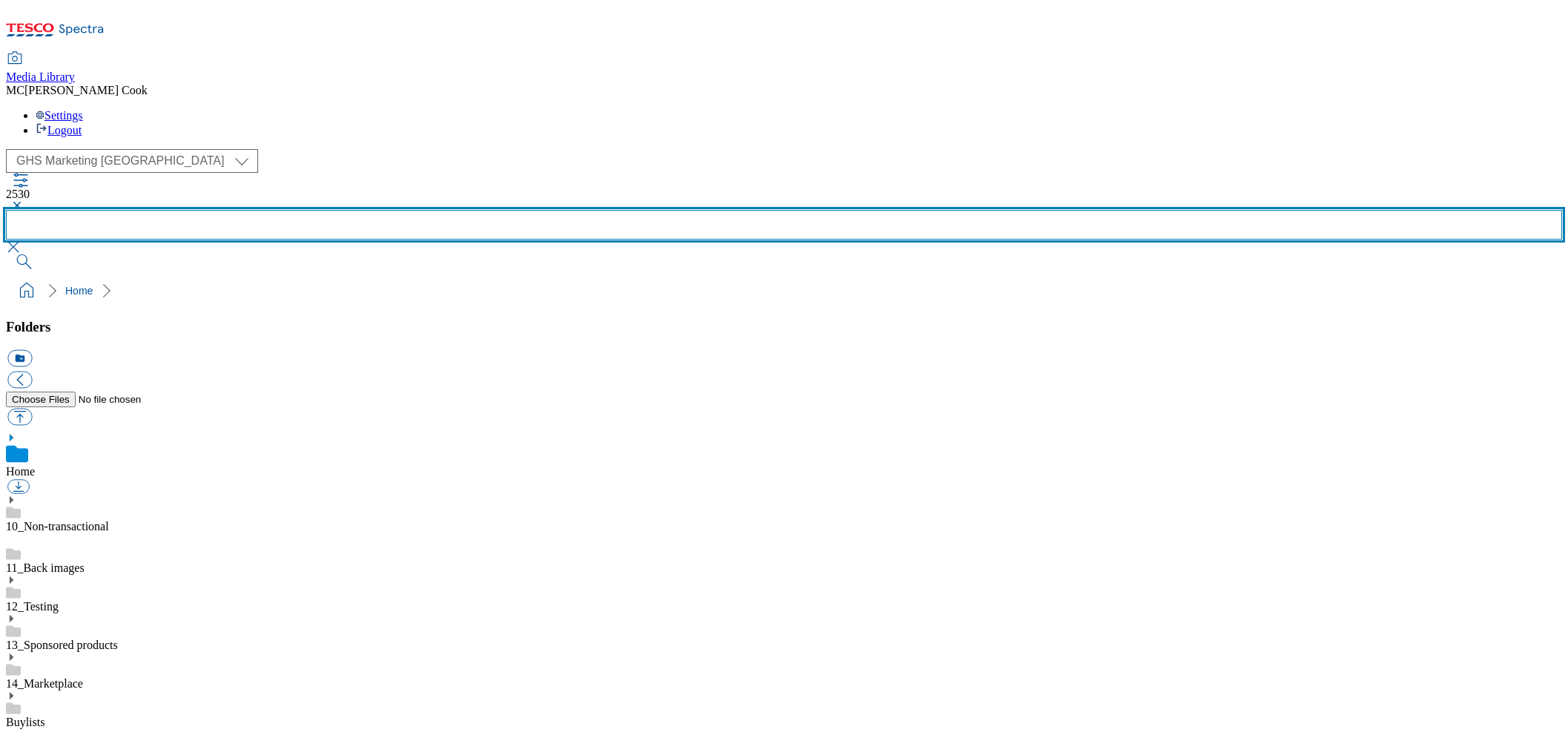
scroll to position [775, 0]
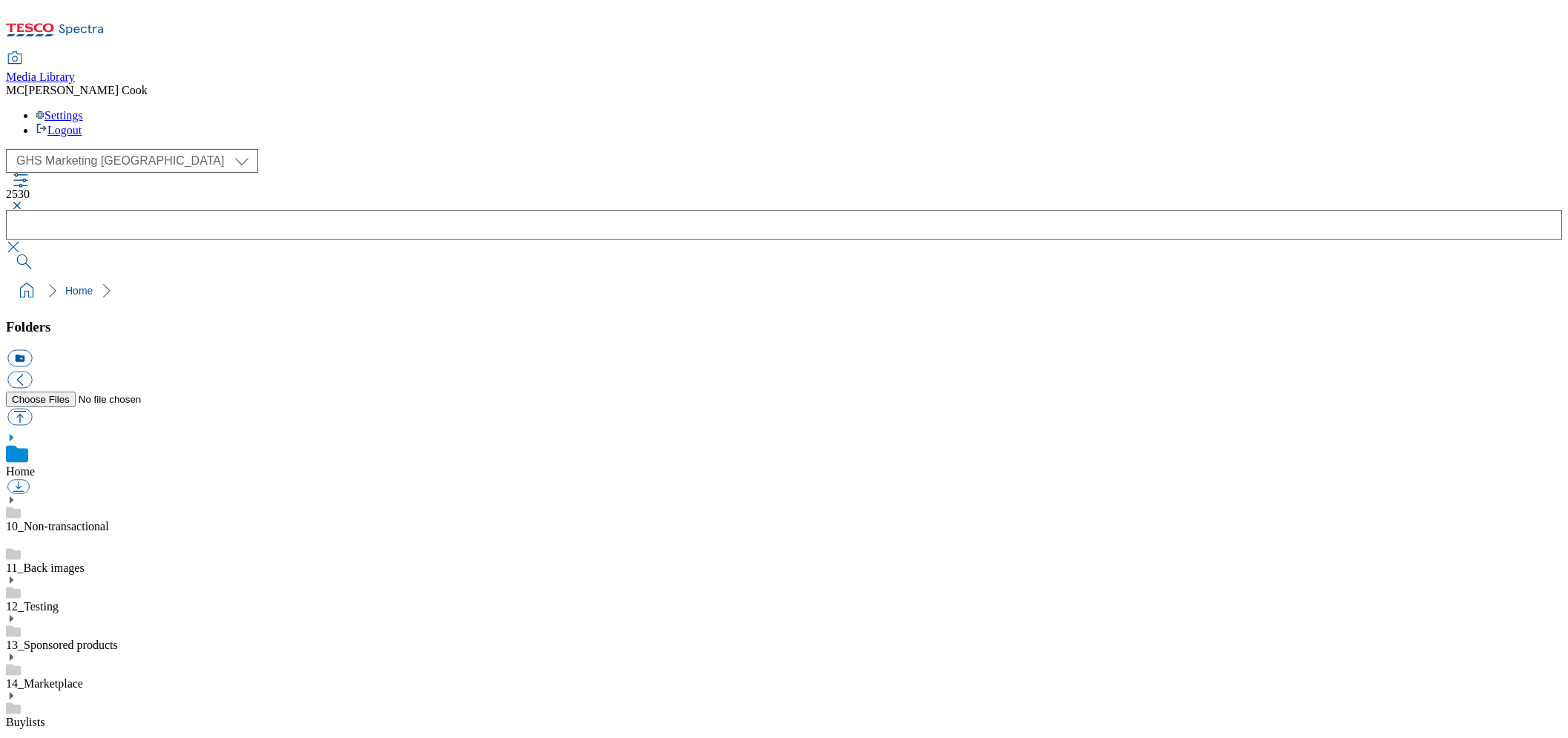
click at [24, 201] on button "button" at bounding box center [15, 205] width 18 height 9
